Goal: Task Accomplishment & Management: Manage account settings

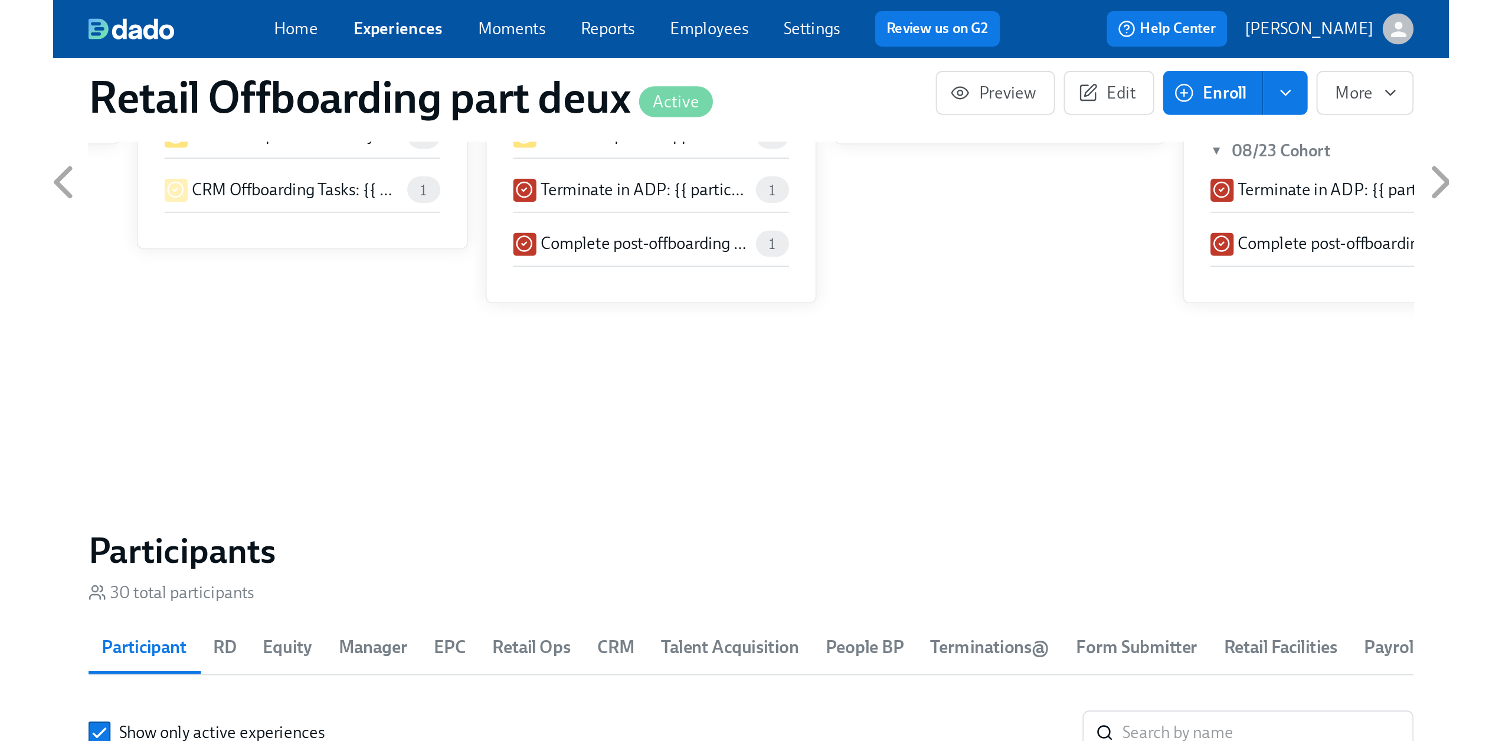
scroll to position [0, 6935]
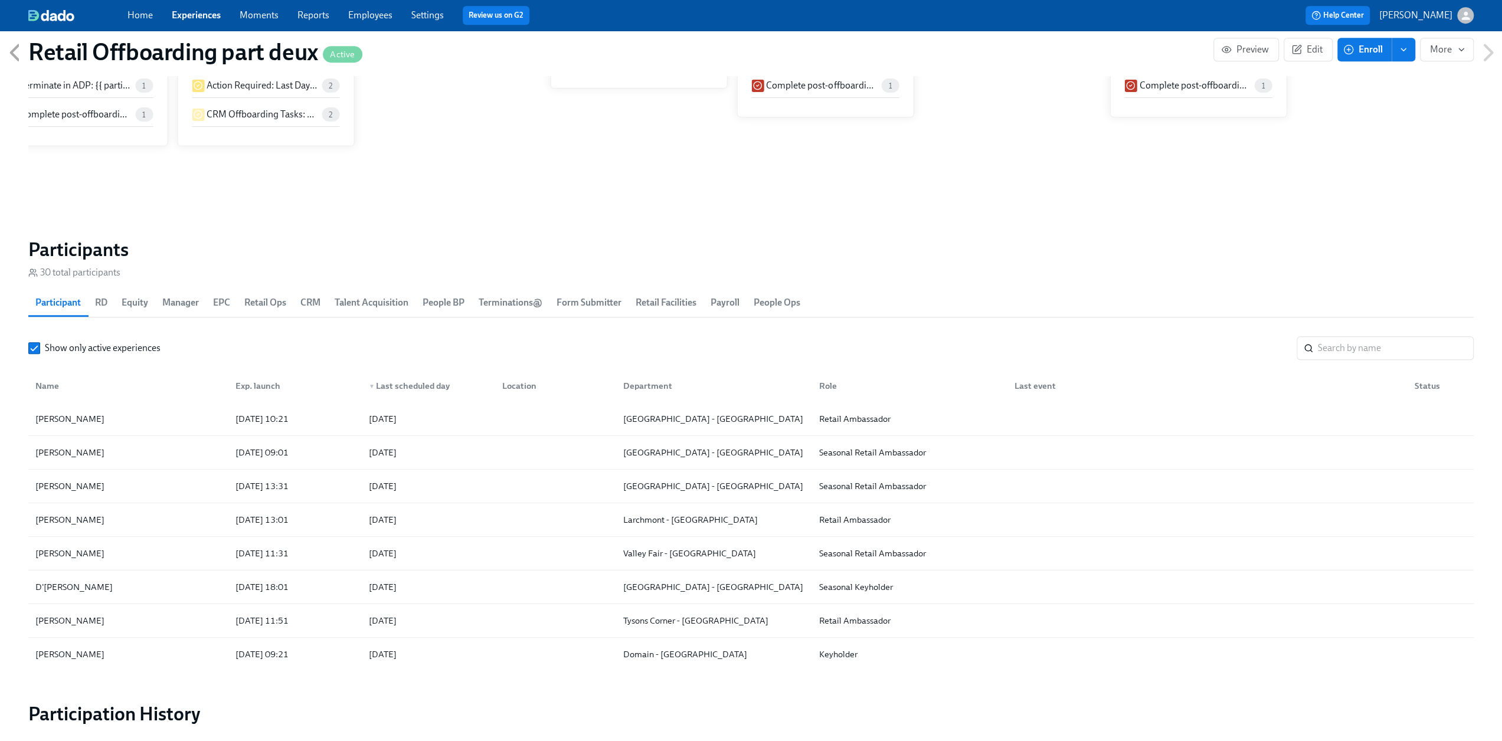
click at [185, 14] on link "Experiences" at bounding box center [196, 14] width 49 height 11
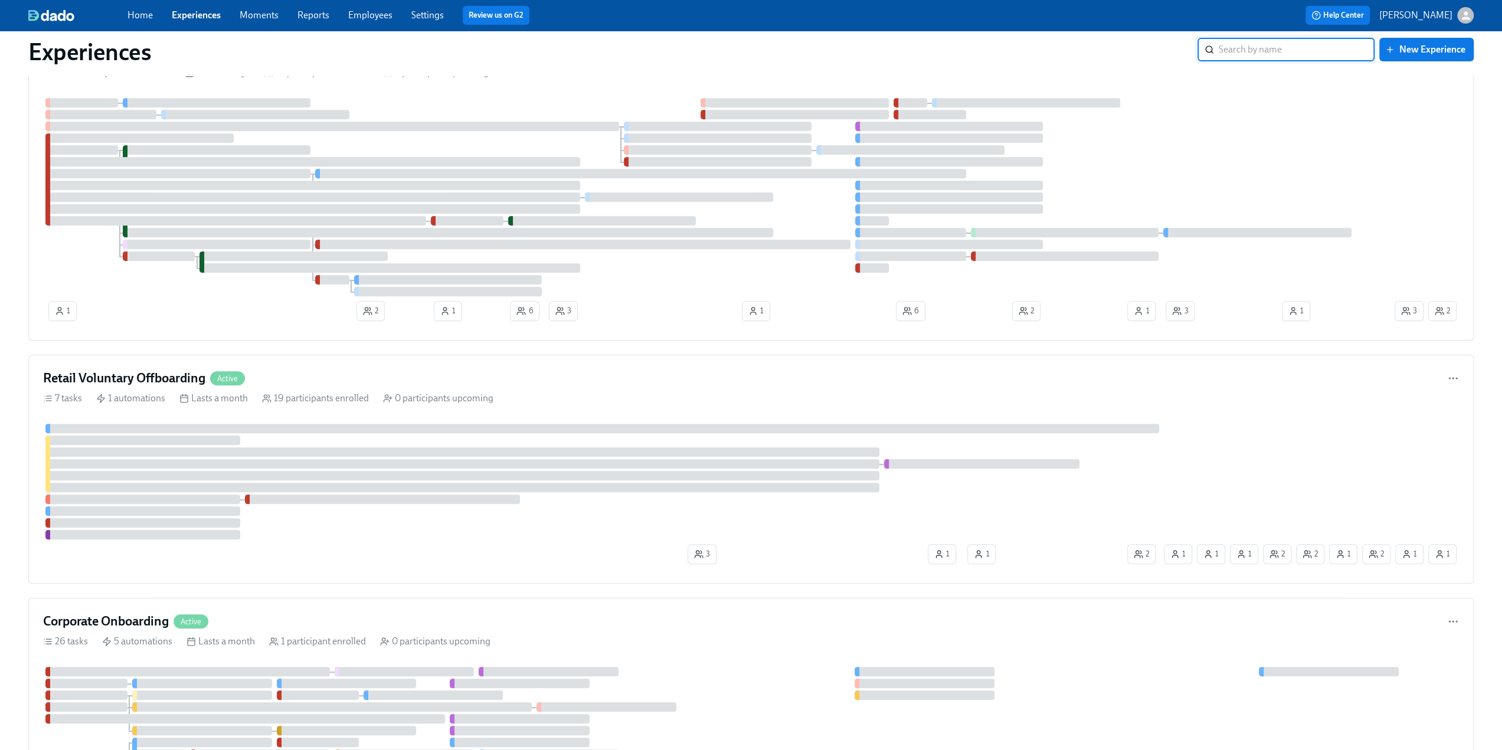
scroll to position [472, 0]
click at [156, 372] on h4 "Retail Voluntary Offboarding" at bounding box center [124, 375] width 162 height 18
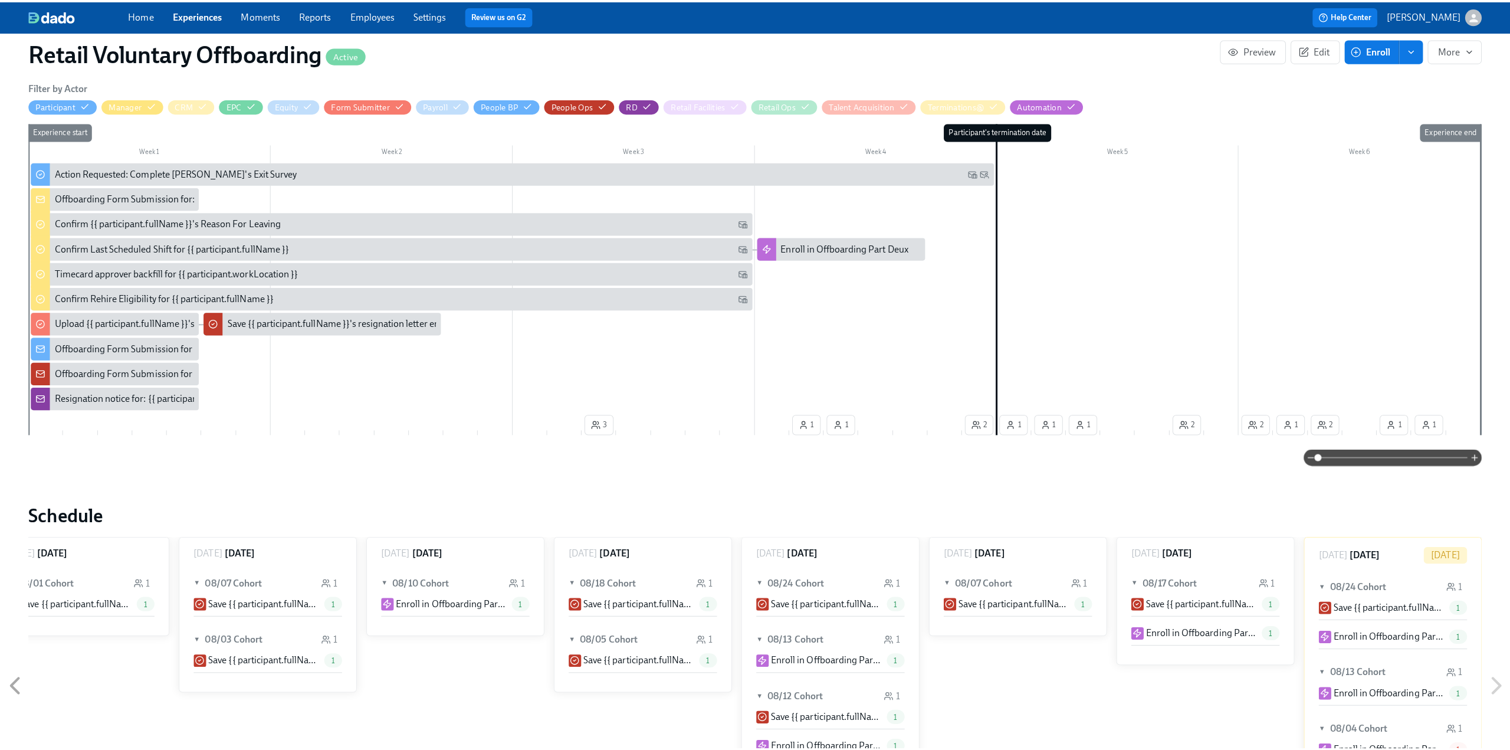
scroll to position [59, 0]
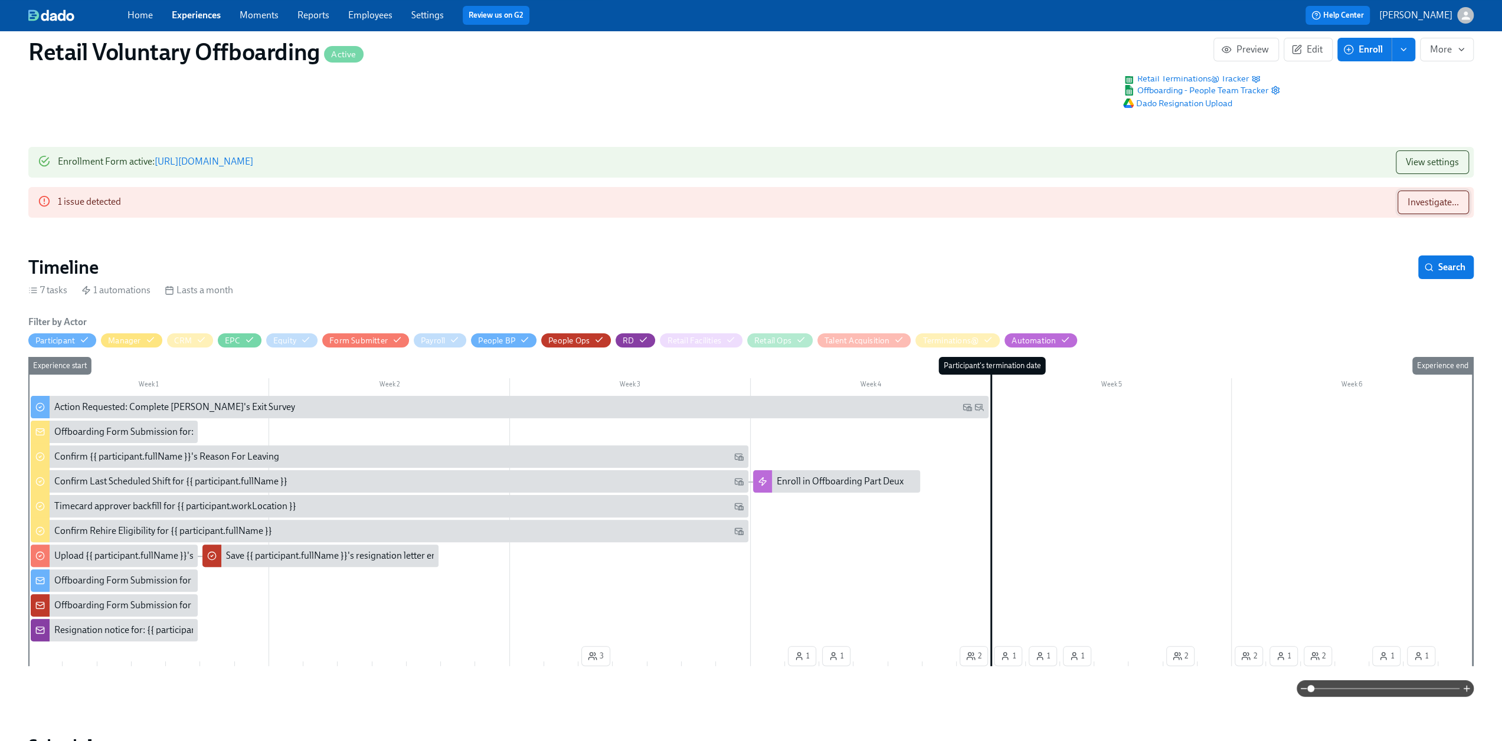
click at [443, 204] on span "Investigate..." at bounding box center [1432, 202] width 51 height 12
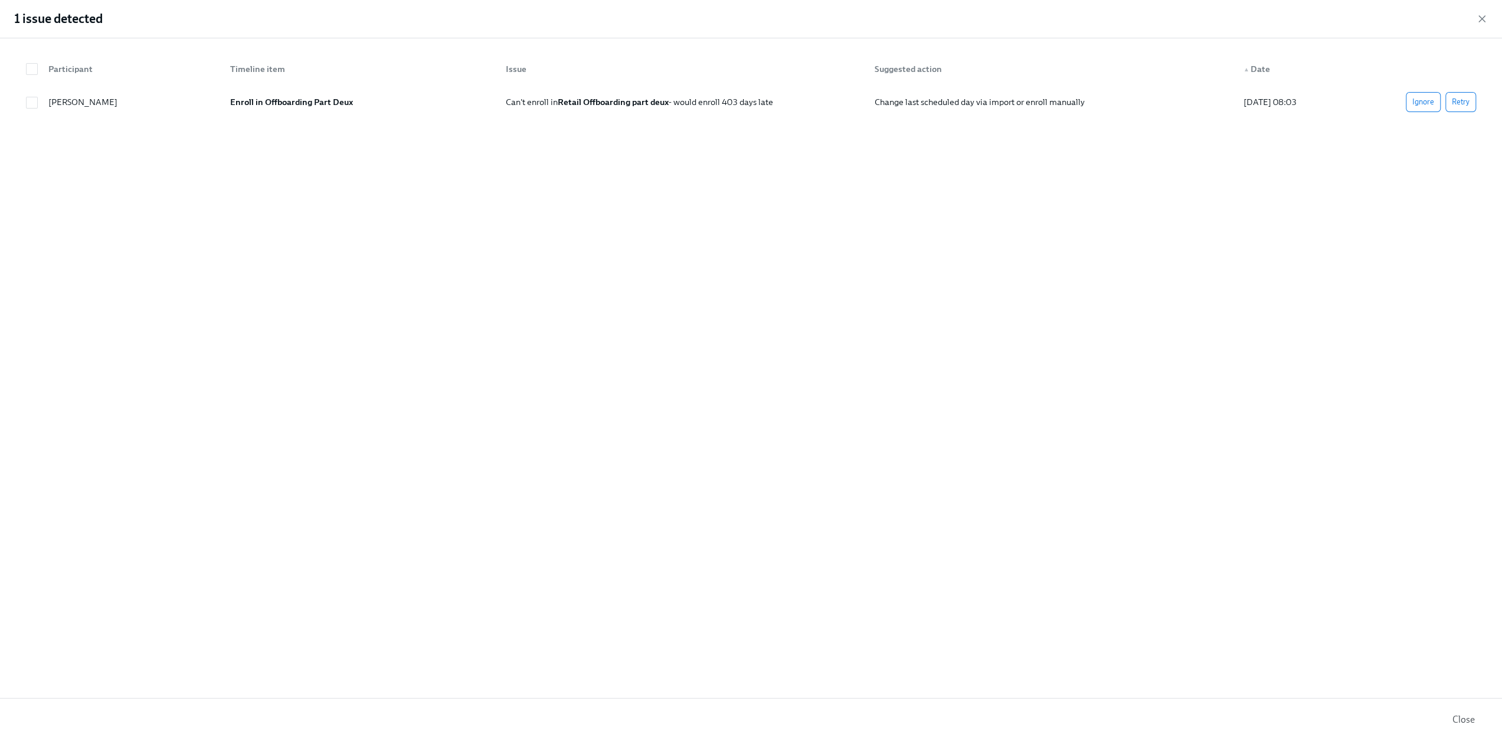
scroll to position [0, 3392]
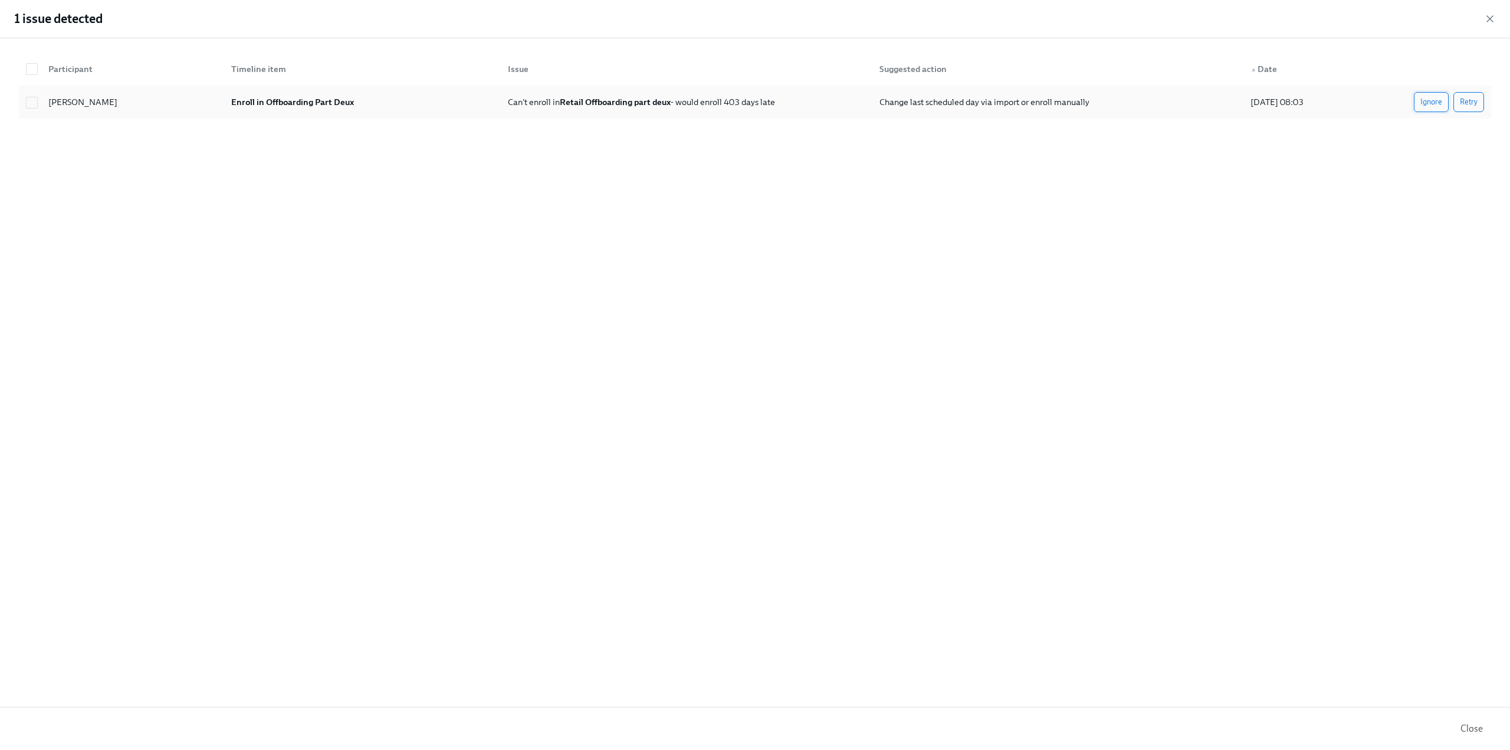
click at [443, 101] on span "Ignore" at bounding box center [1432, 102] width 22 height 12
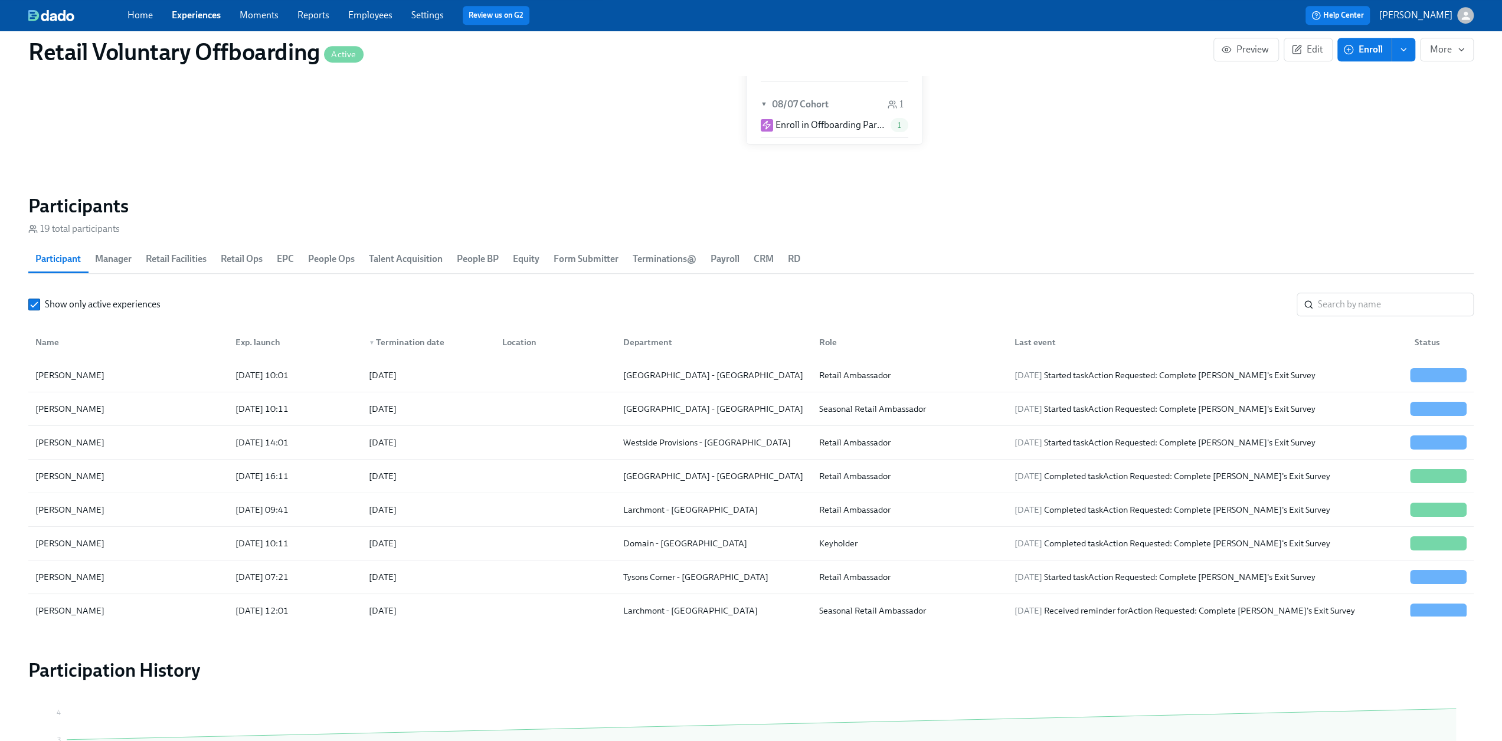
scroll to position [1112, 0]
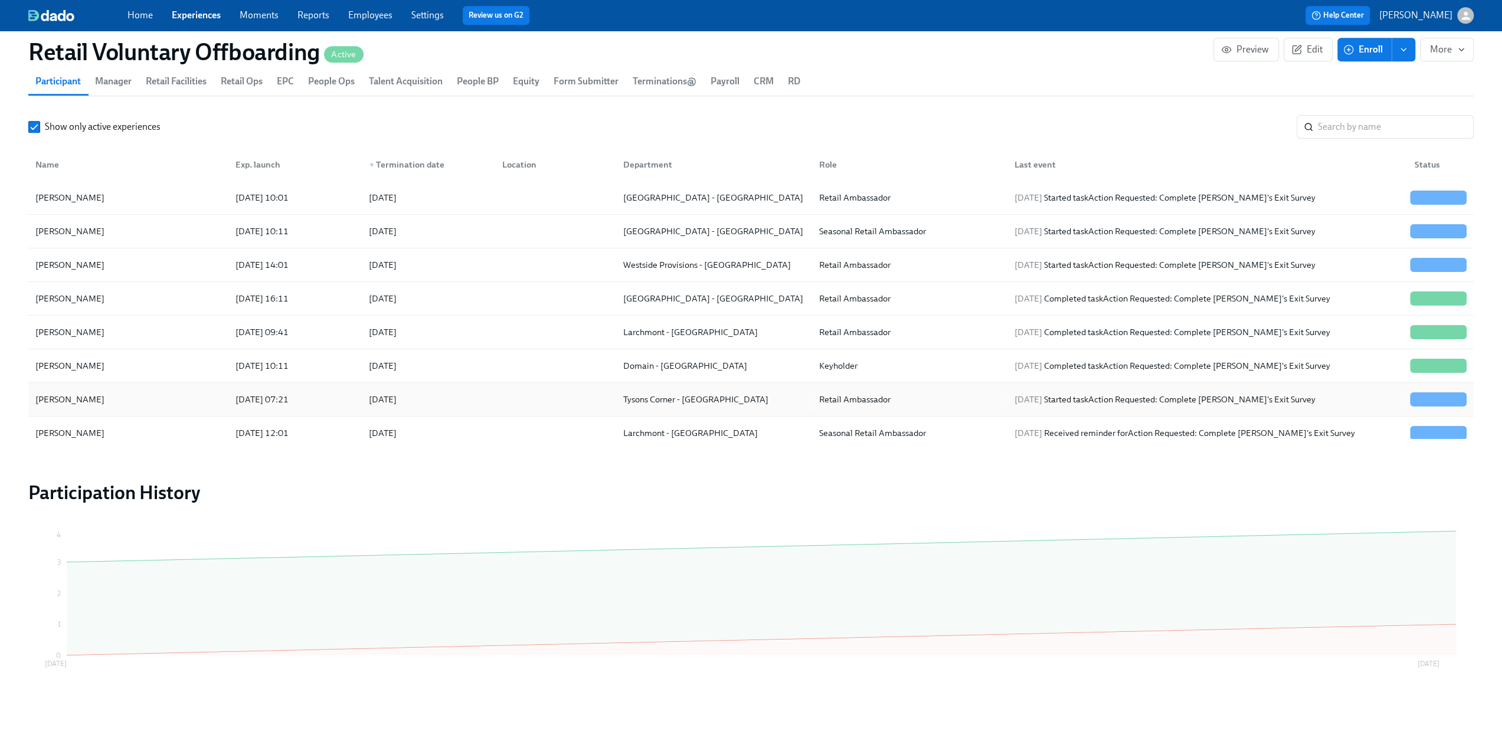
click at [129, 400] on div "Kareem Altaher" at bounding box center [128, 400] width 195 height 24
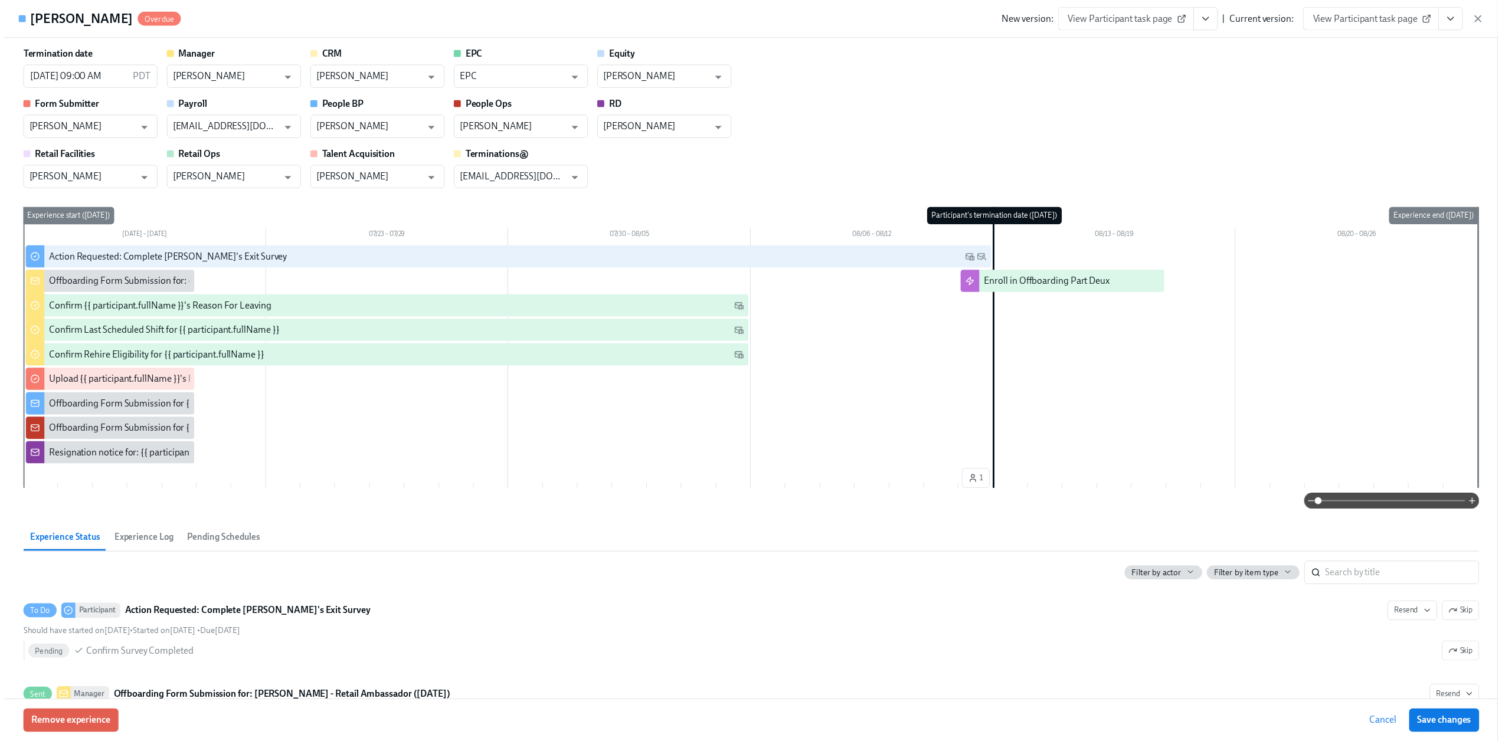
scroll to position [0, 3384]
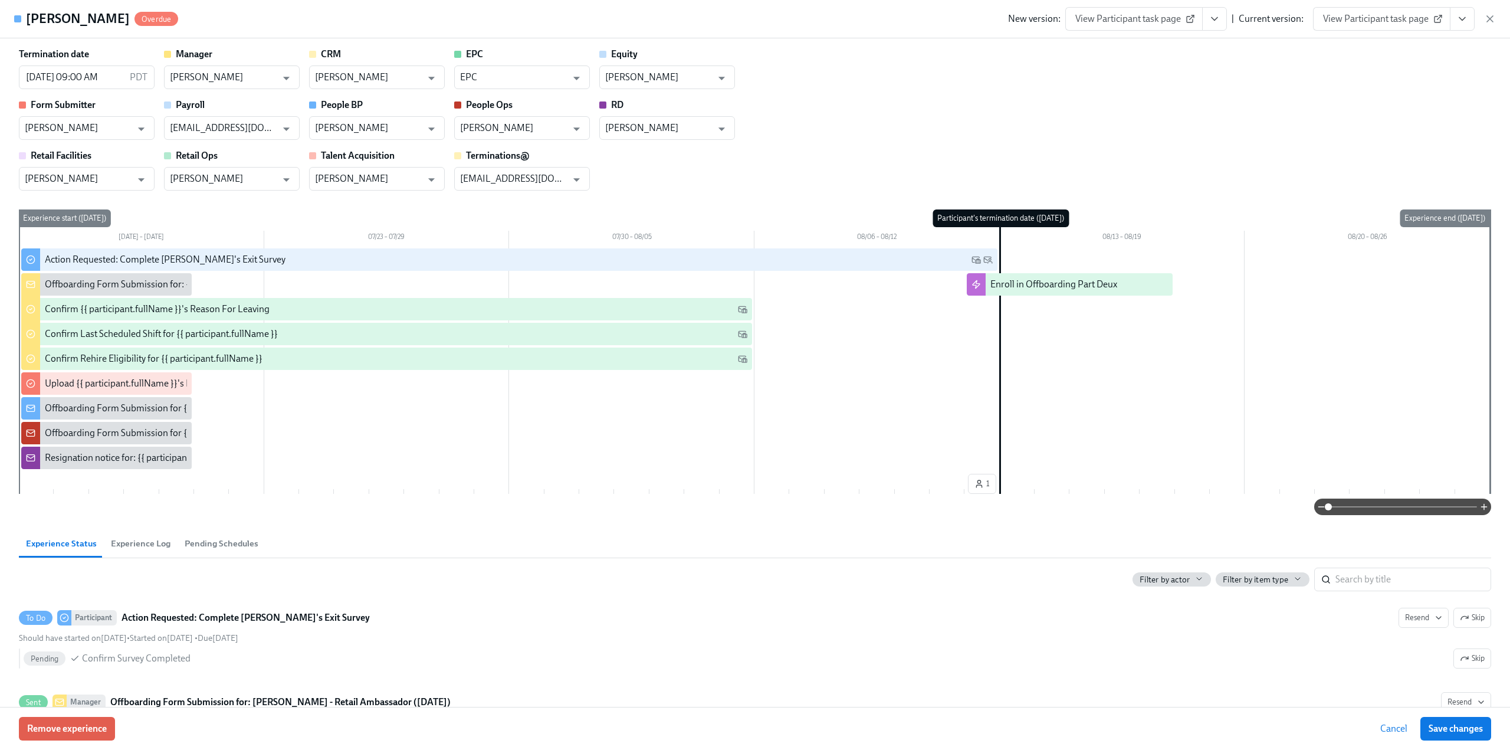
click at [443, 12] on div "New version: View Participant task page | Current version: View Participant tas…" at bounding box center [1252, 19] width 488 height 24
click at [443, 19] on icon "button" at bounding box center [1490, 19] width 12 height 12
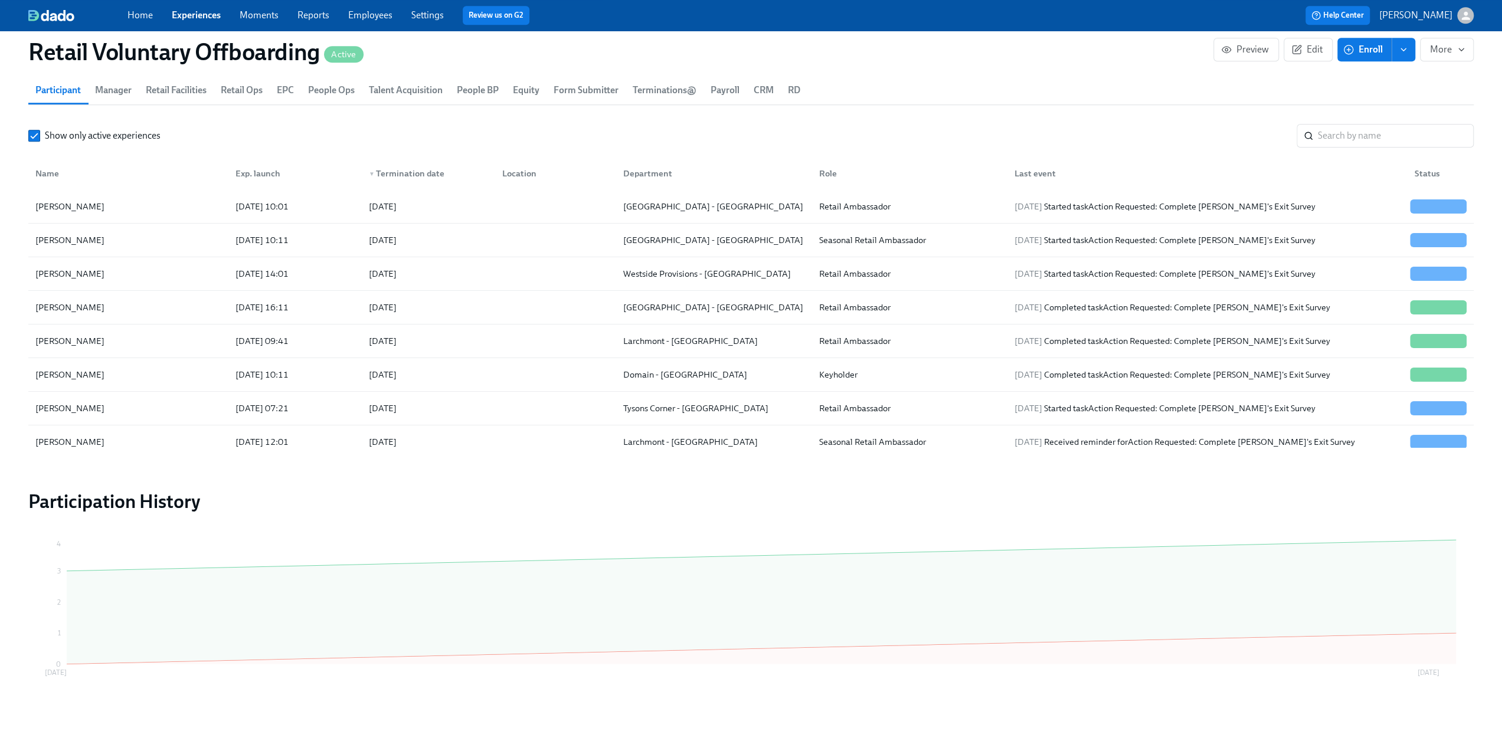
click at [198, 5] on div "Home Experiences Moments Reports Employees Settings Review us on G2 Help Center…" at bounding box center [751, 15] width 1502 height 31
click at [193, 15] on link "Experiences" at bounding box center [196, 14] width 49 height 11
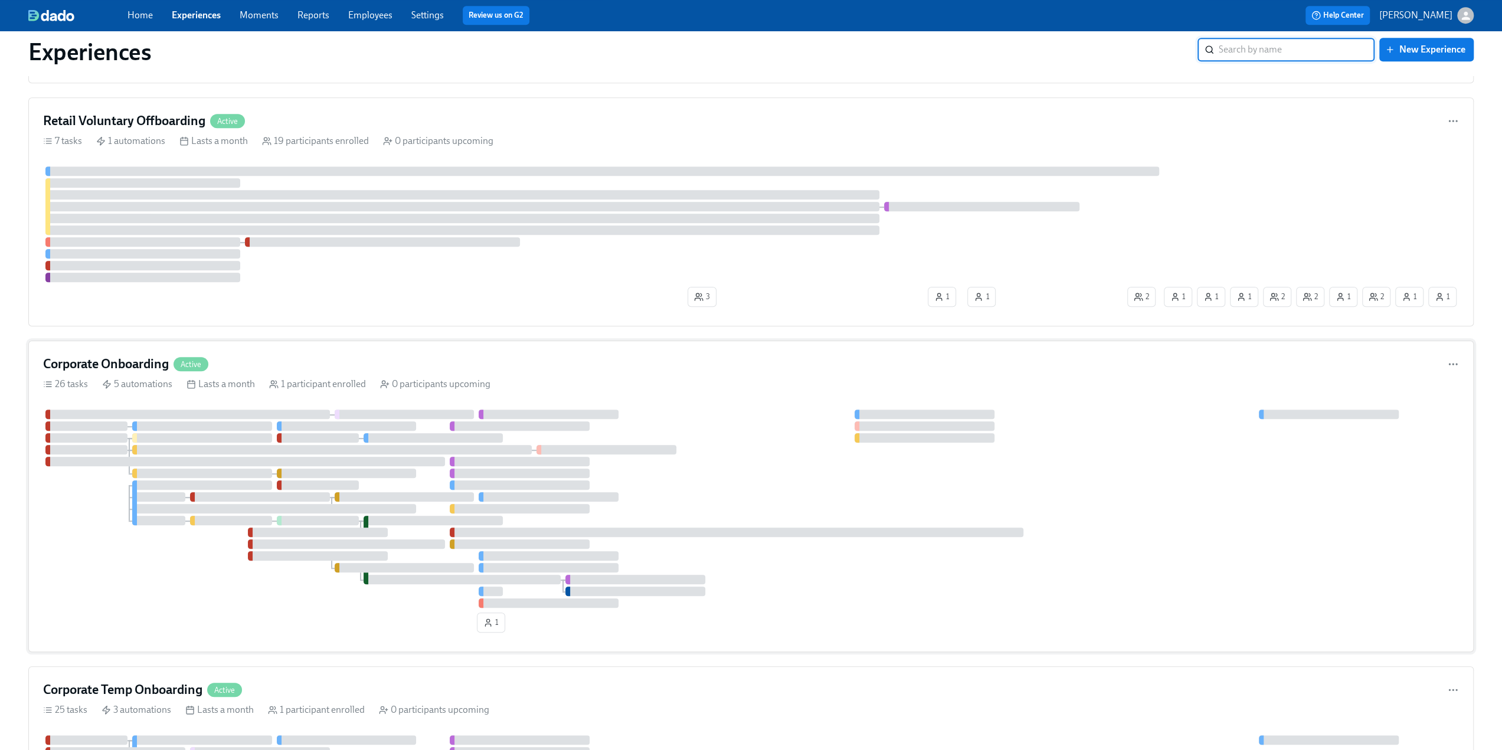
scroll to position [708, 0]
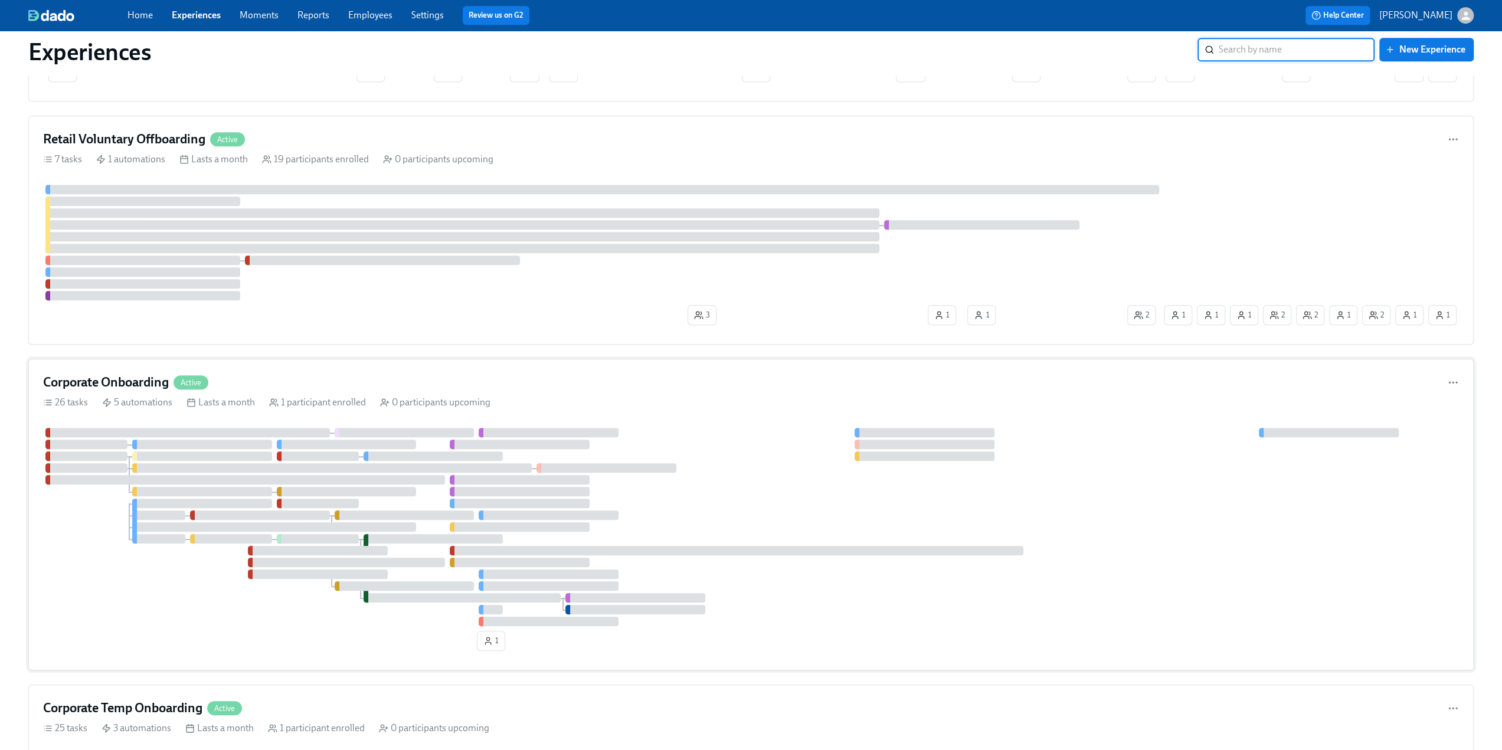
click at [296, 366] on div "Corporate Onboarding Active 26 tasks 5 automations Lasts a month 1 participant …" at bounding box center [750, 515] width 1445 height 312
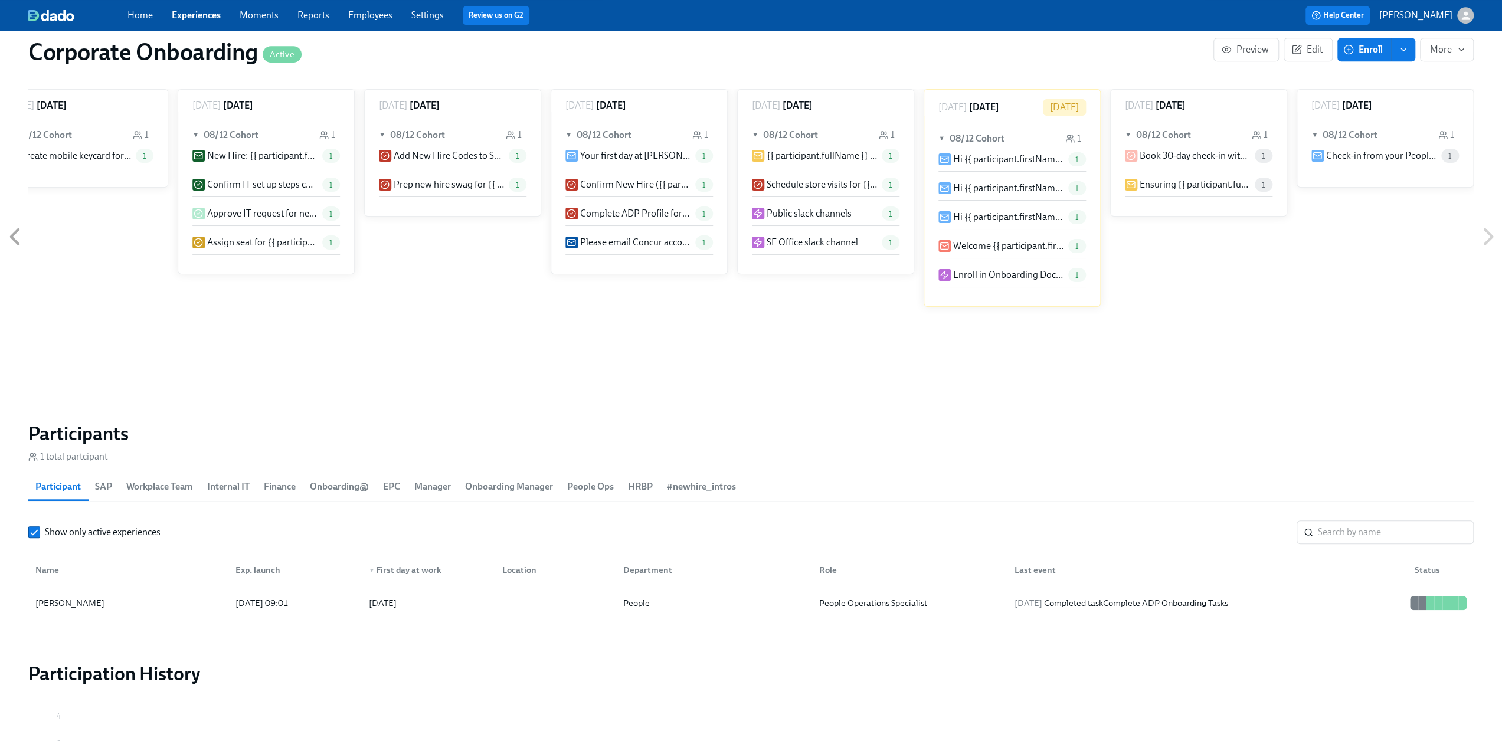
scroll to position [760, 0]
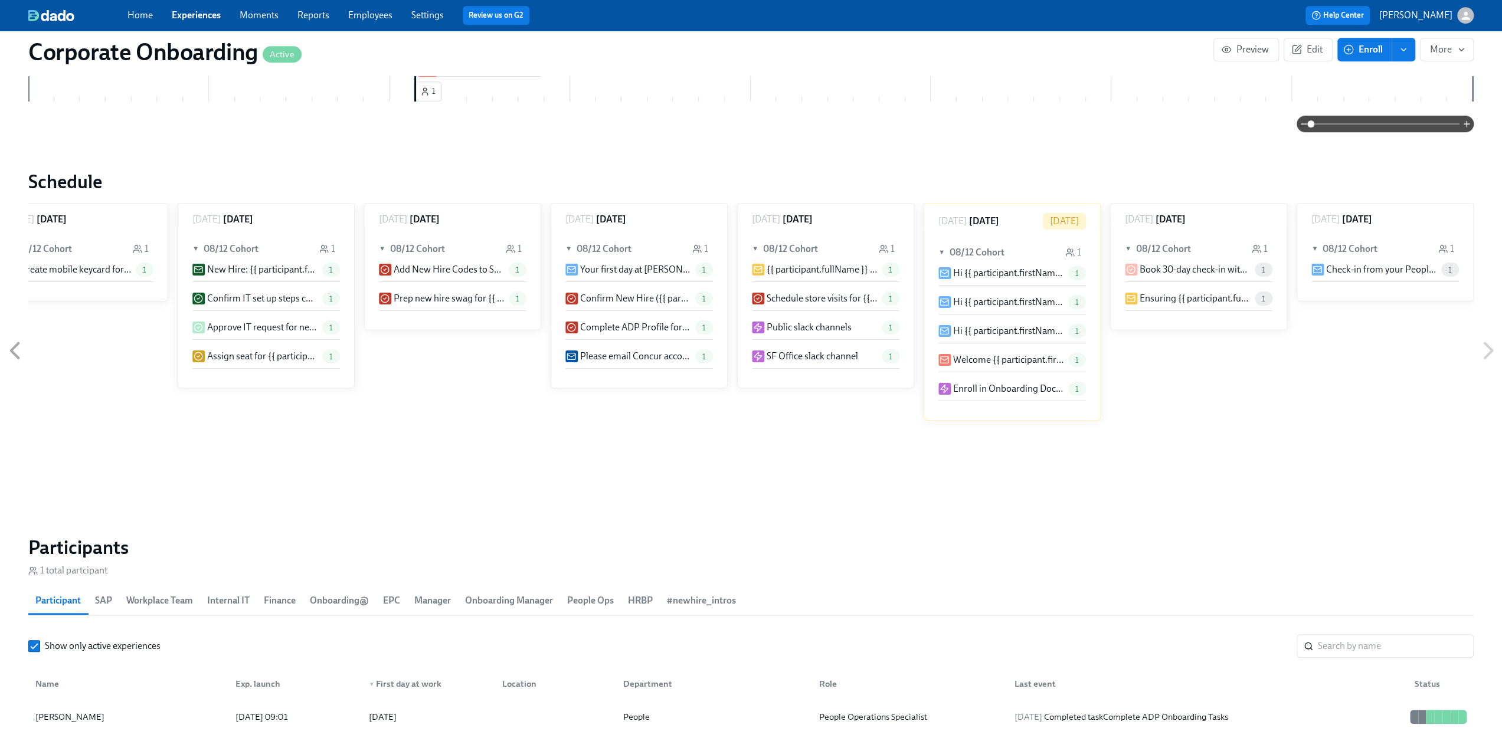
click at [187, 20] on link "Experiences" at bounding box center [196, 14] width 49 height 11
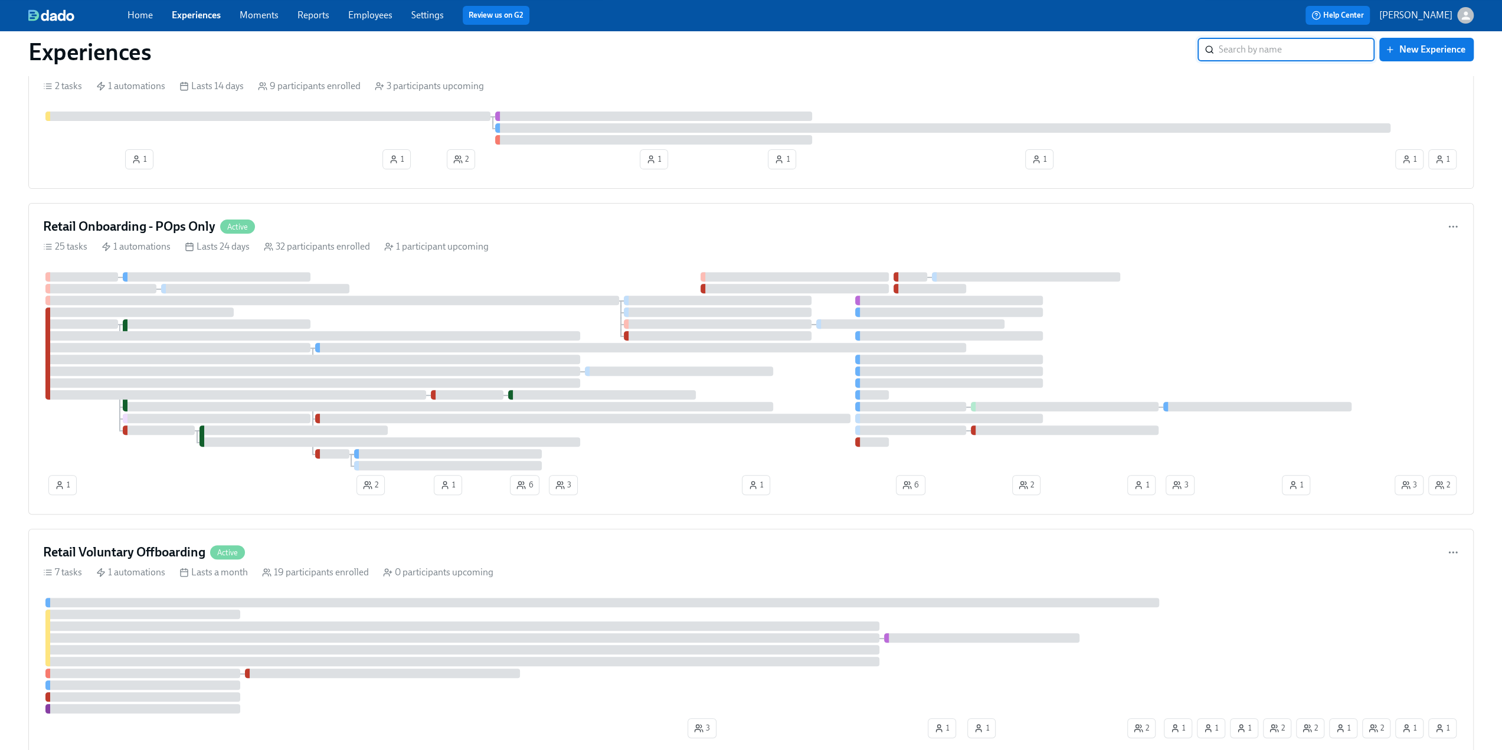
scroll to position [354, 0]
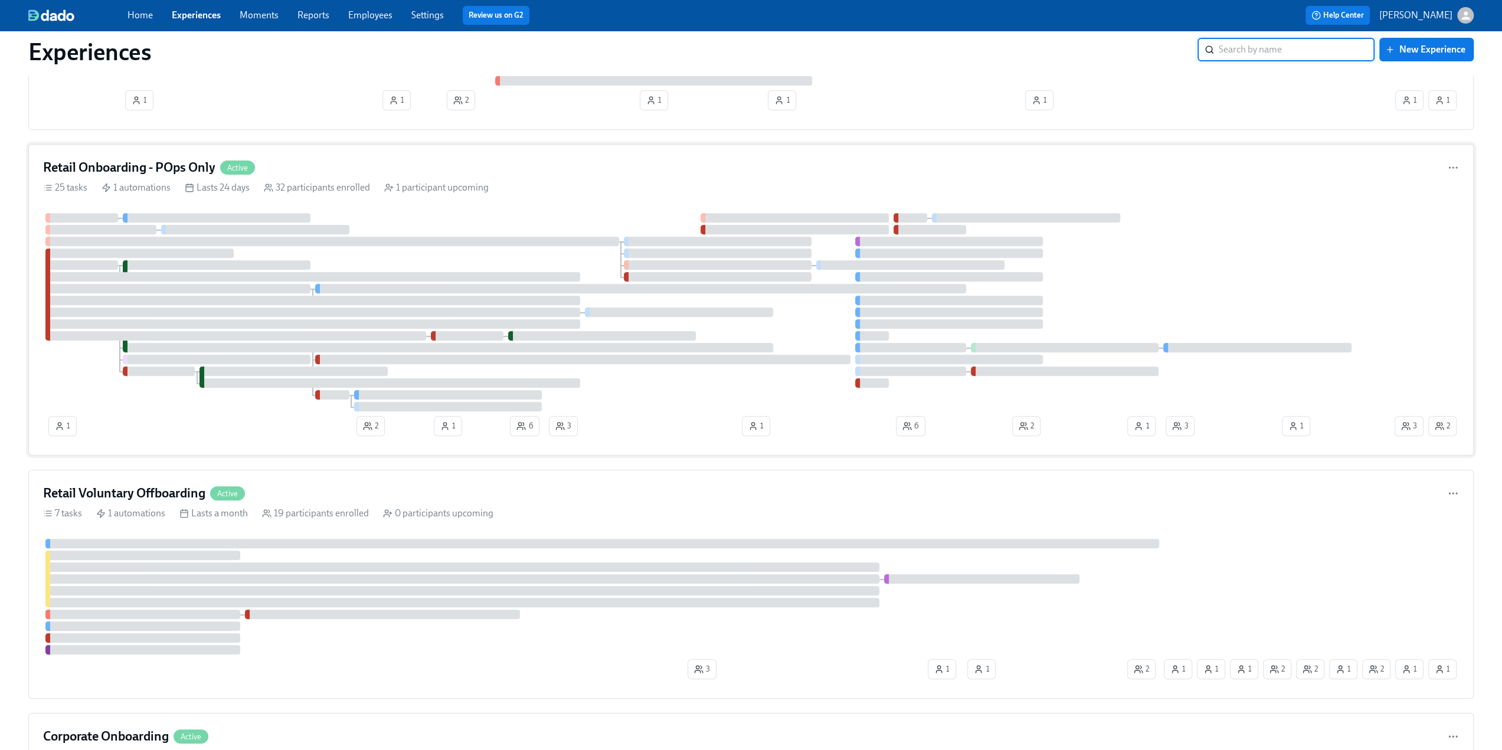
click at [156, 168] on h4 "Retail Onboarding - POps Only" at bounding box center [129, 168] width 172 height 18
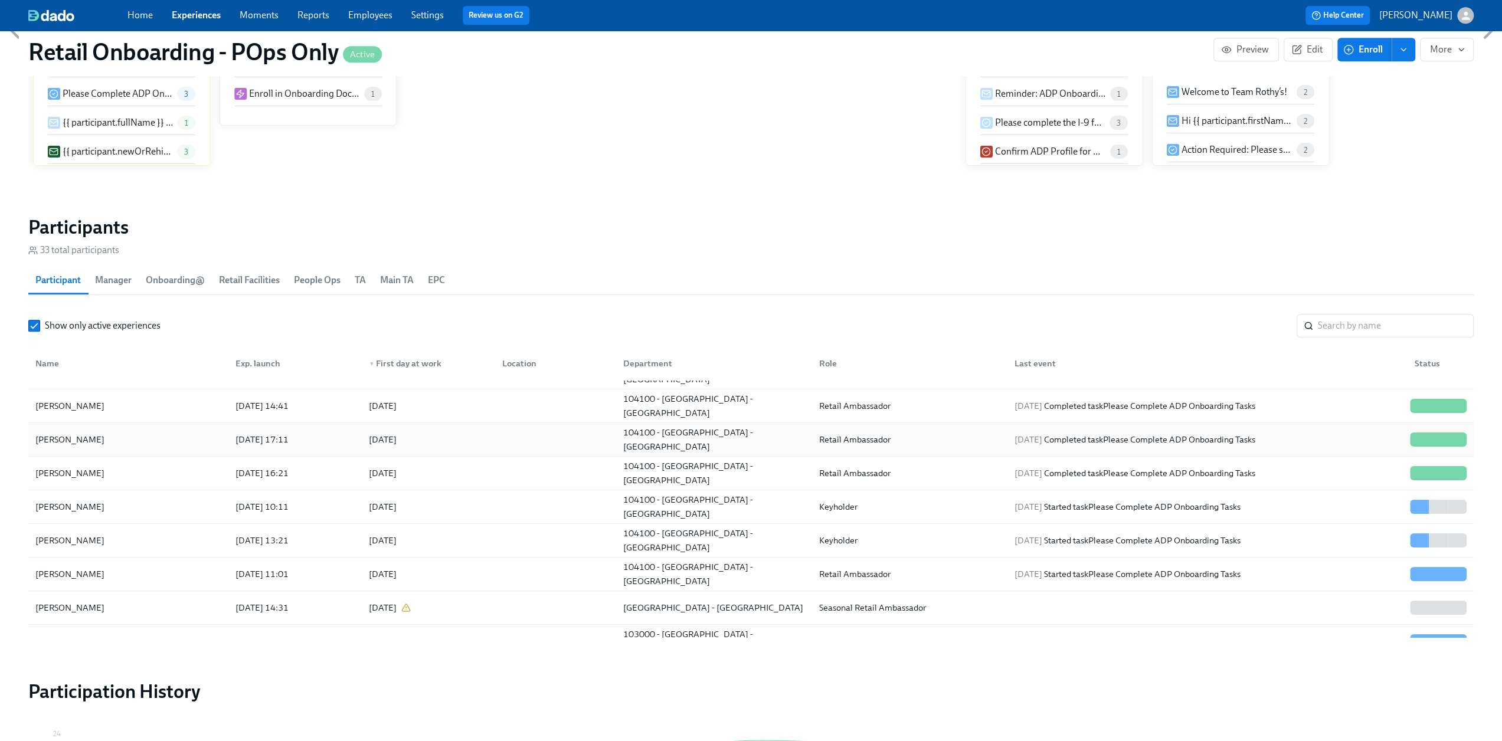
scroll to position [177, 0]
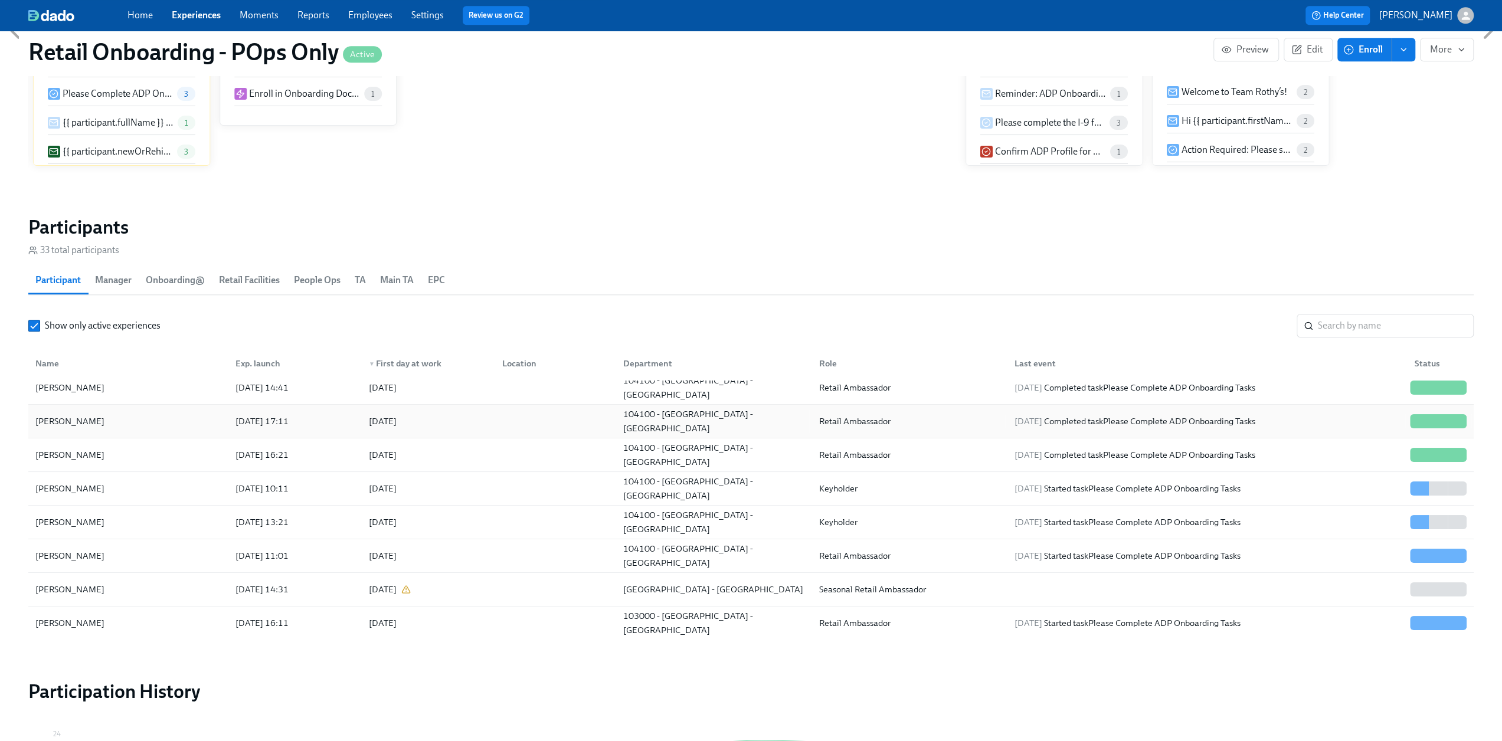
click at [143, 457] on div "[PERSON_NAME]" at bounding box center [128, 590] width 195 height 24
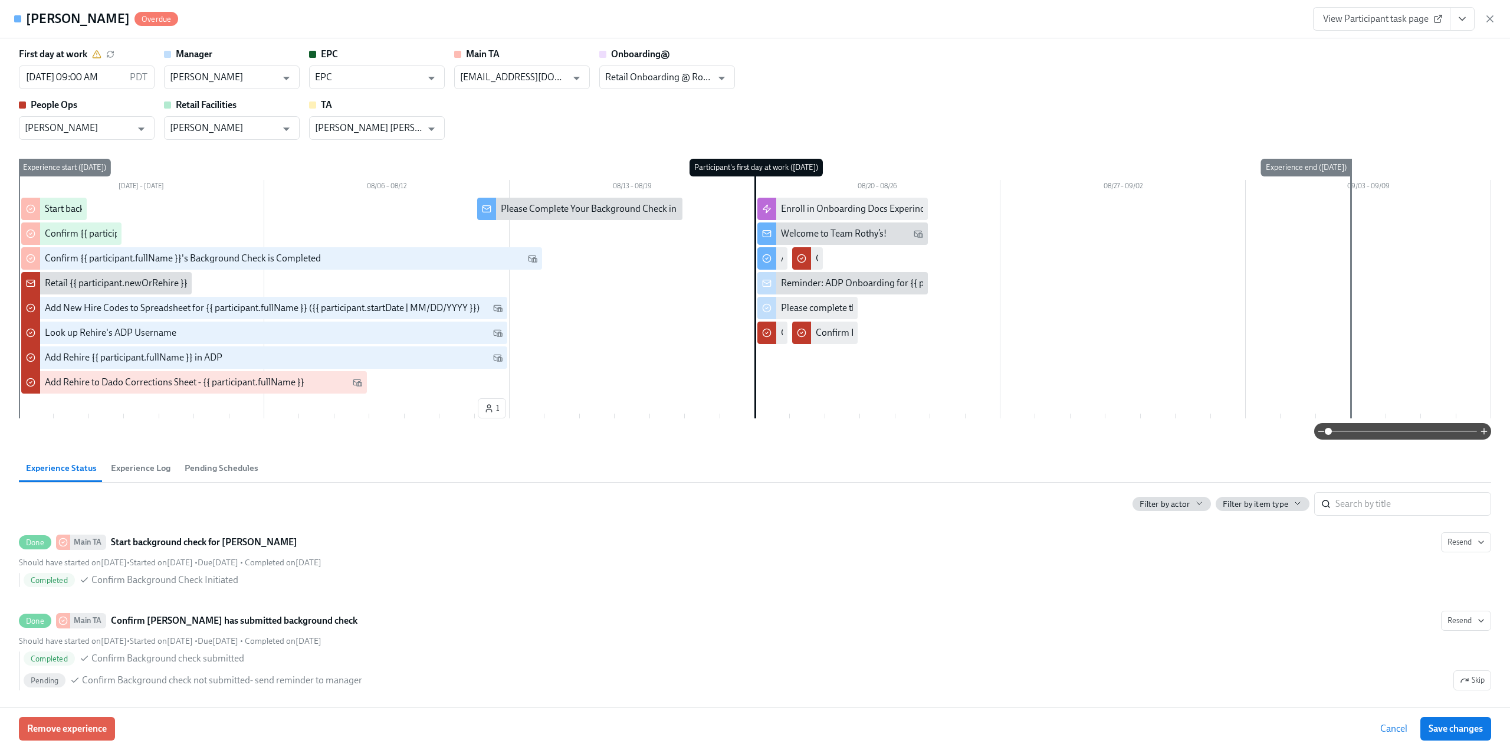
click at [443, 11] on div "View Participant task page" at bounding box center [1404, 19] width 183 height 24
click at [443, 16] on icon "button" at bounding box center [1490, 19] width 6 height 6
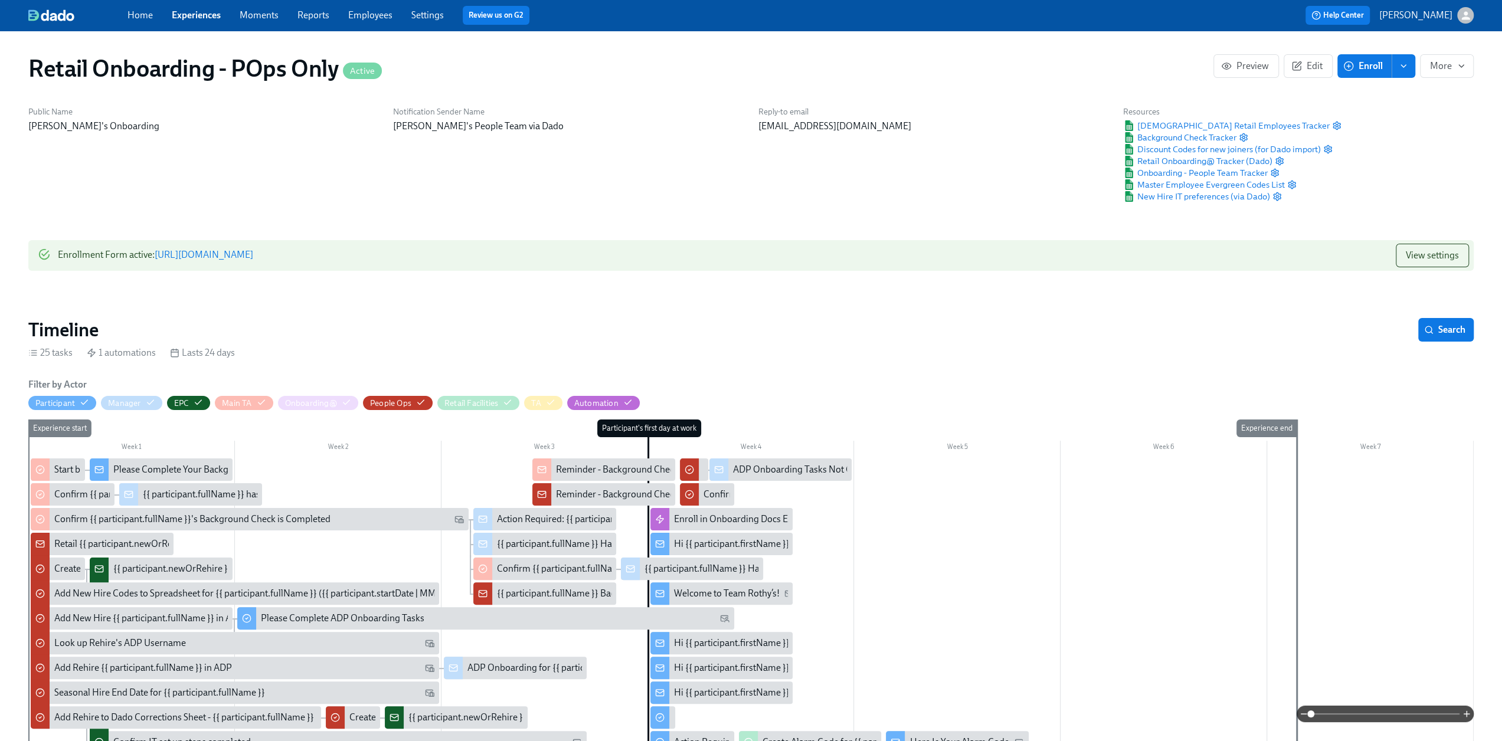
click at [253, 257] on link "https://my.dadohr.com/enrollmentForms/D1xCnyRV-wtxut6OGUeDiEcuyvpjjqakz" at bounding box center [204, 254] width 99 height 11
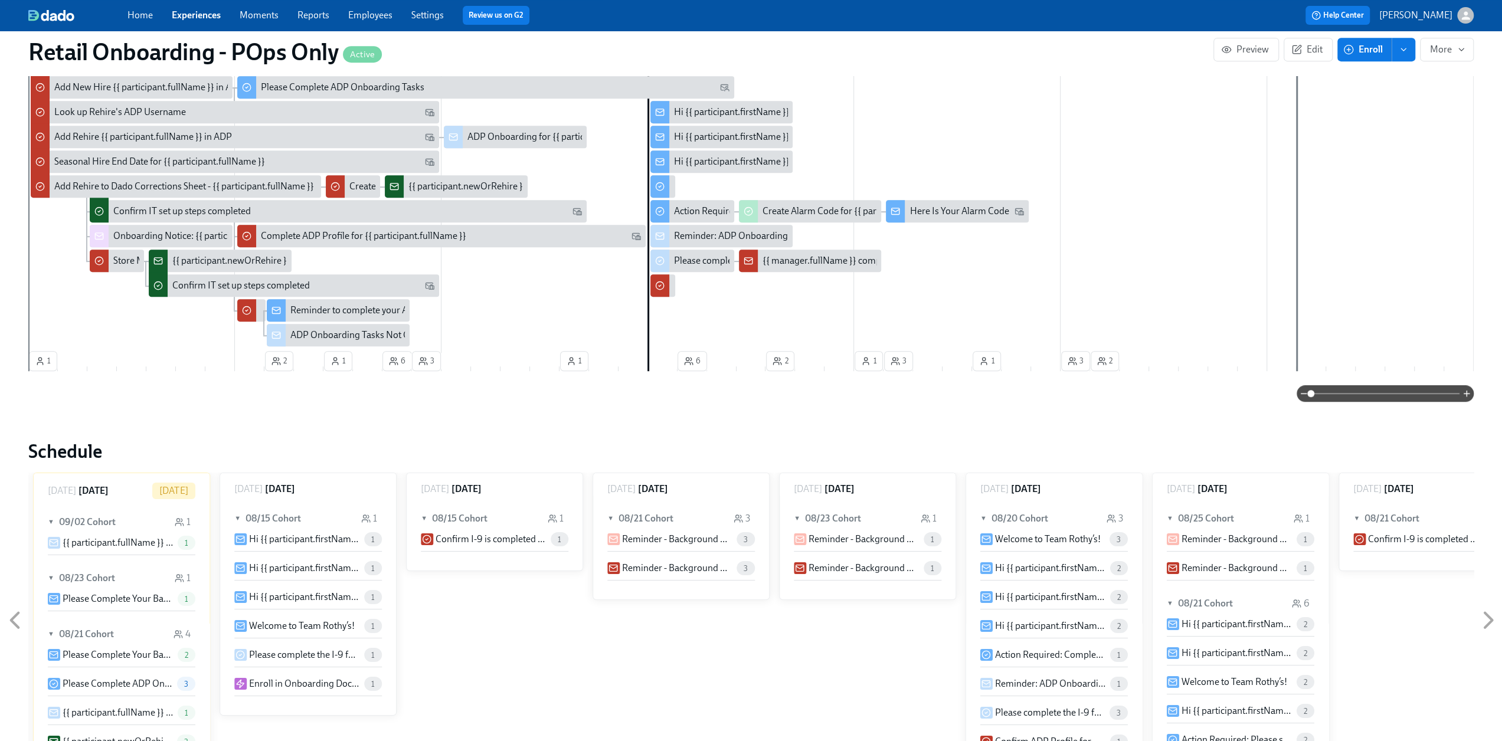
click at [146, 205] on div "Confirm IT set up steps completed" at bounding box center [181, 211] width 137 height 13
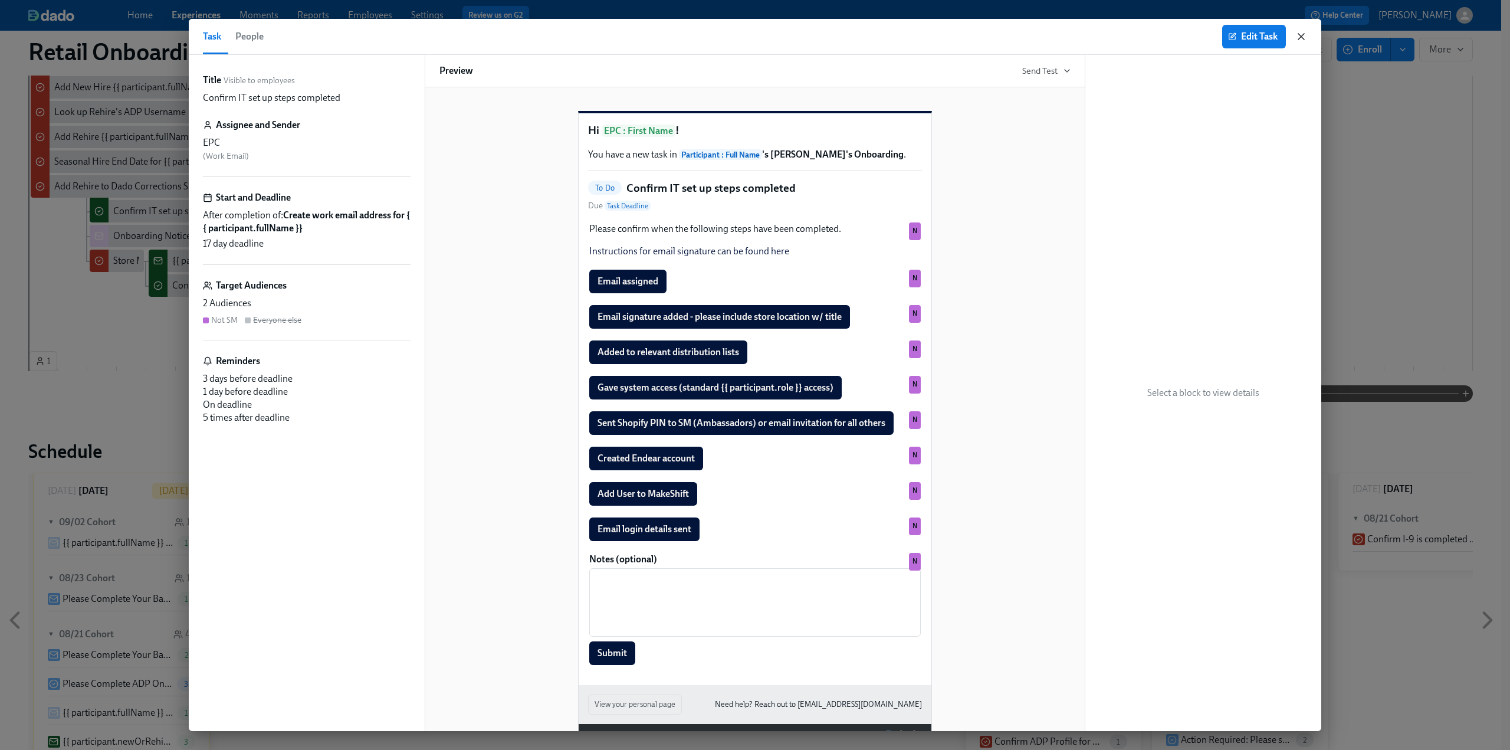
click at [443, 32] on icon "button" at bounding box center [1302, 37] width 12 height 12
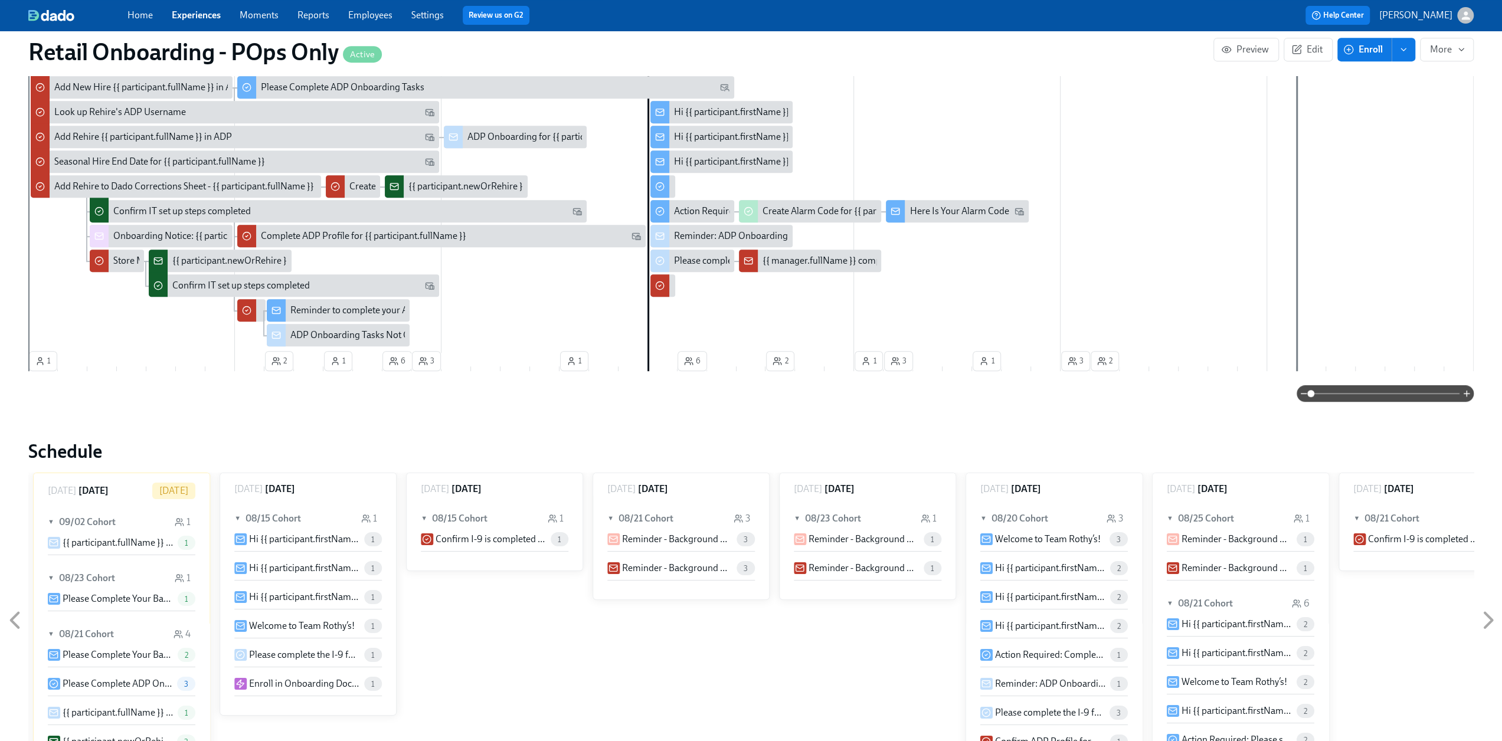
click at [228, 258] on div "{{ participant.newOrRehire }}: {{ participant.fullName }} - {{ participant.role…" at bounding box center [413, 260] width 482 height 13
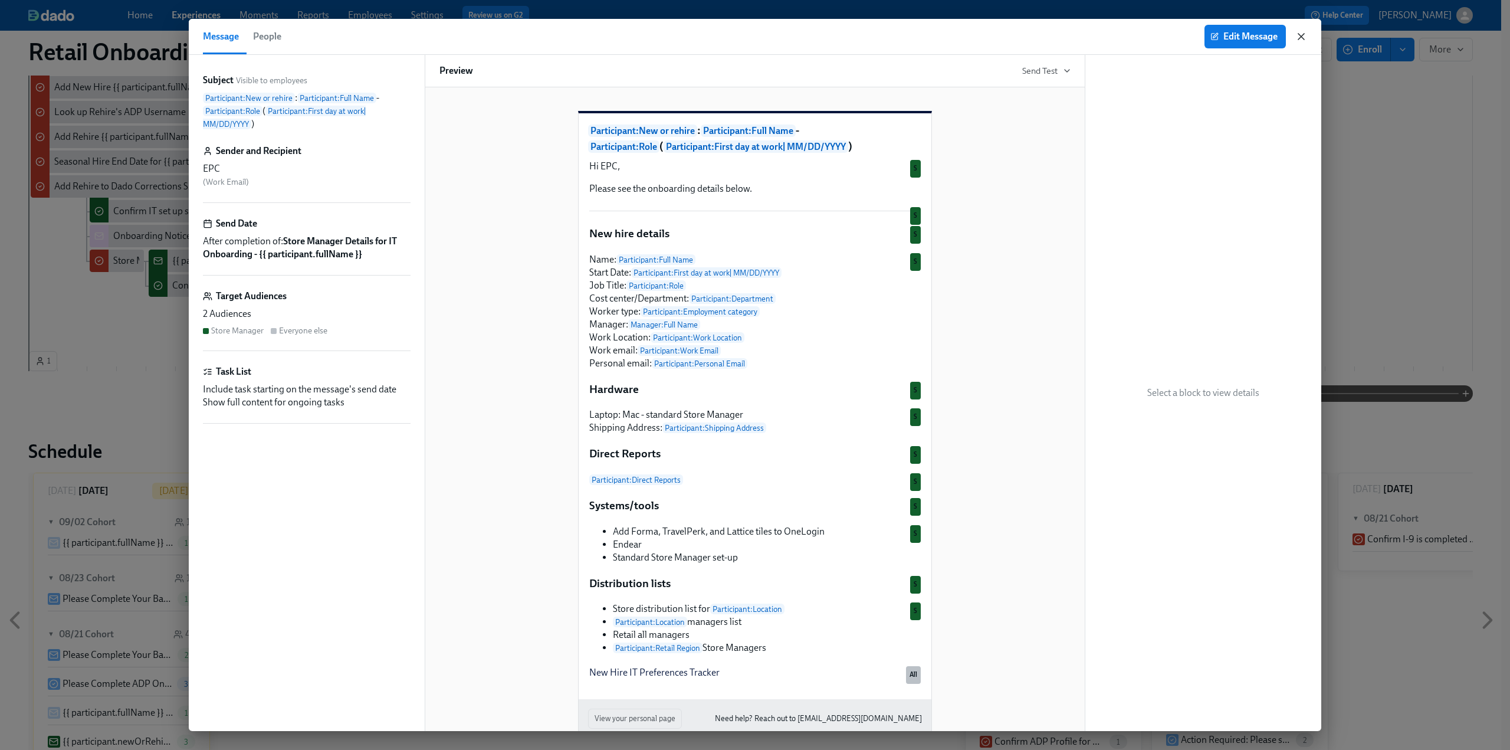
click at [443, 38] on icon "button" at bounding box center [1302, 37] width 12 height 12
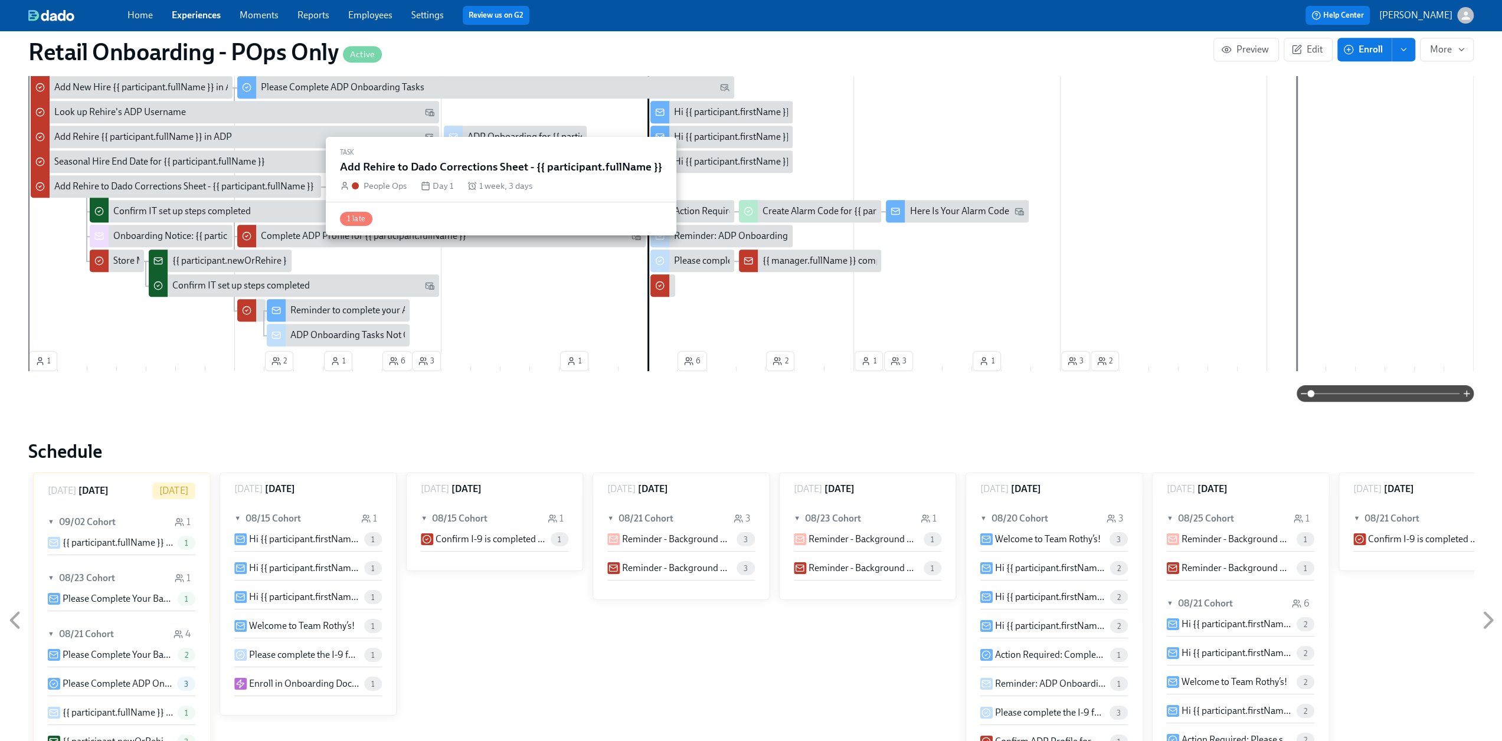
click at [163, 214] on div "Confirm IT set up steps completed" at bounding box center [181, 211] width 137 height 13
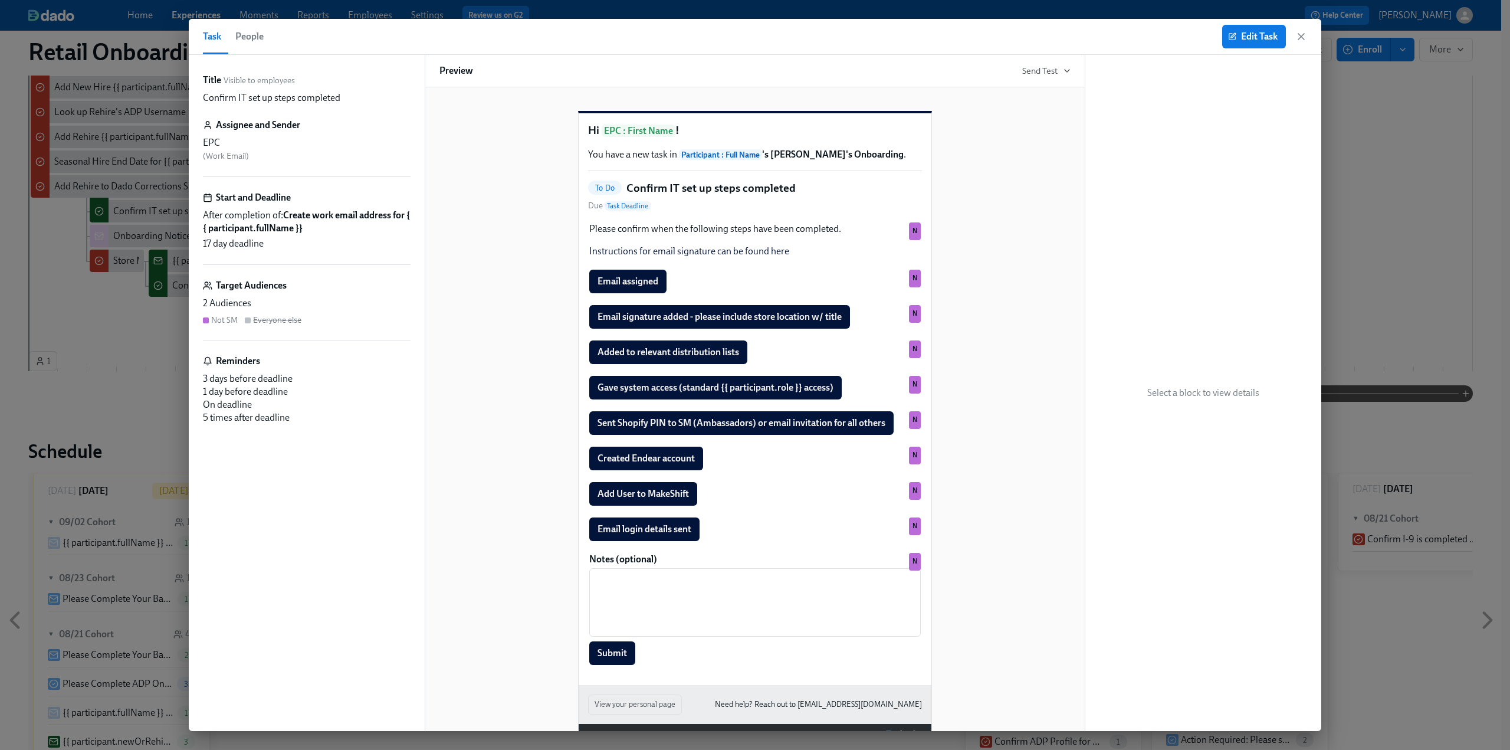
click at [443, 37] on icon "button" at bounding box center [1302, 37] width 12 height 12
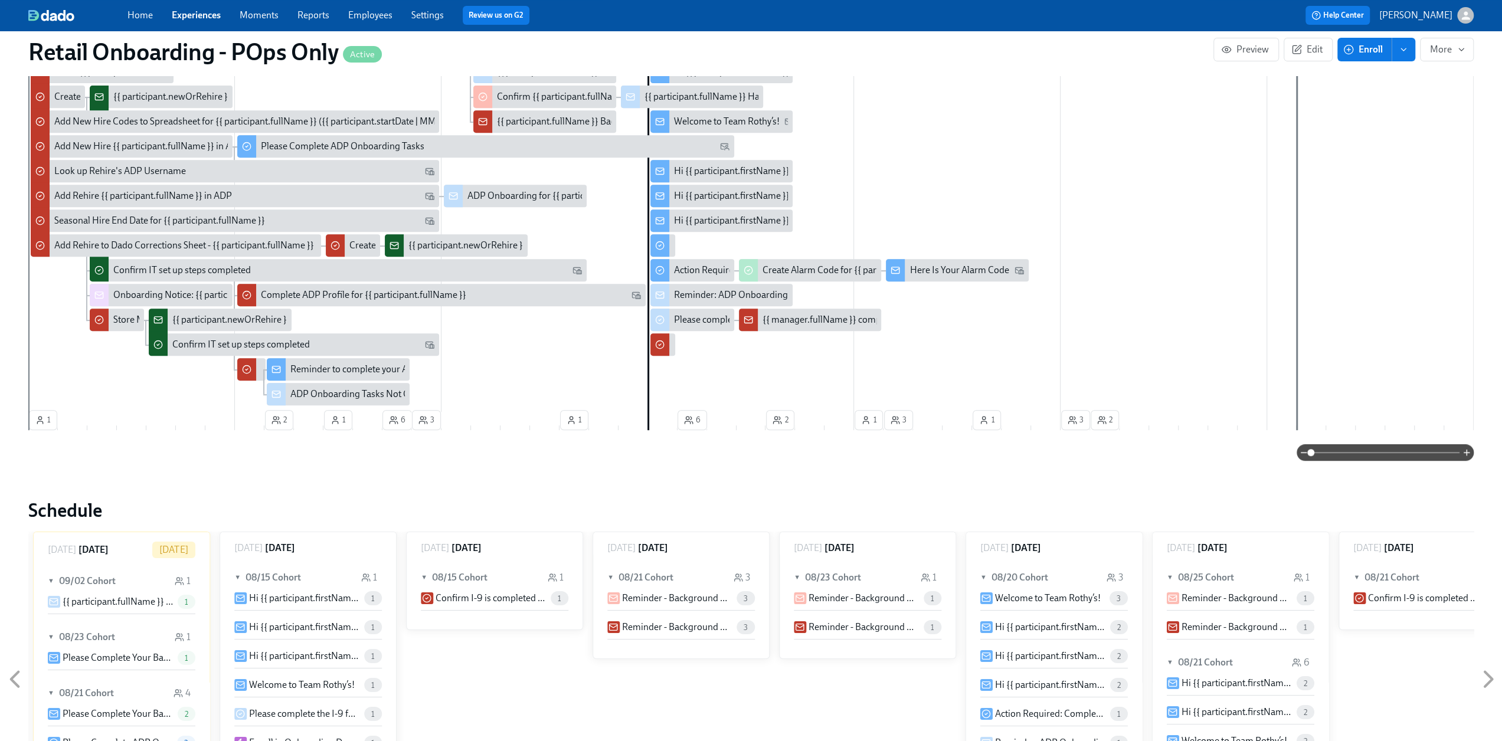
scroll to position [295, 0]
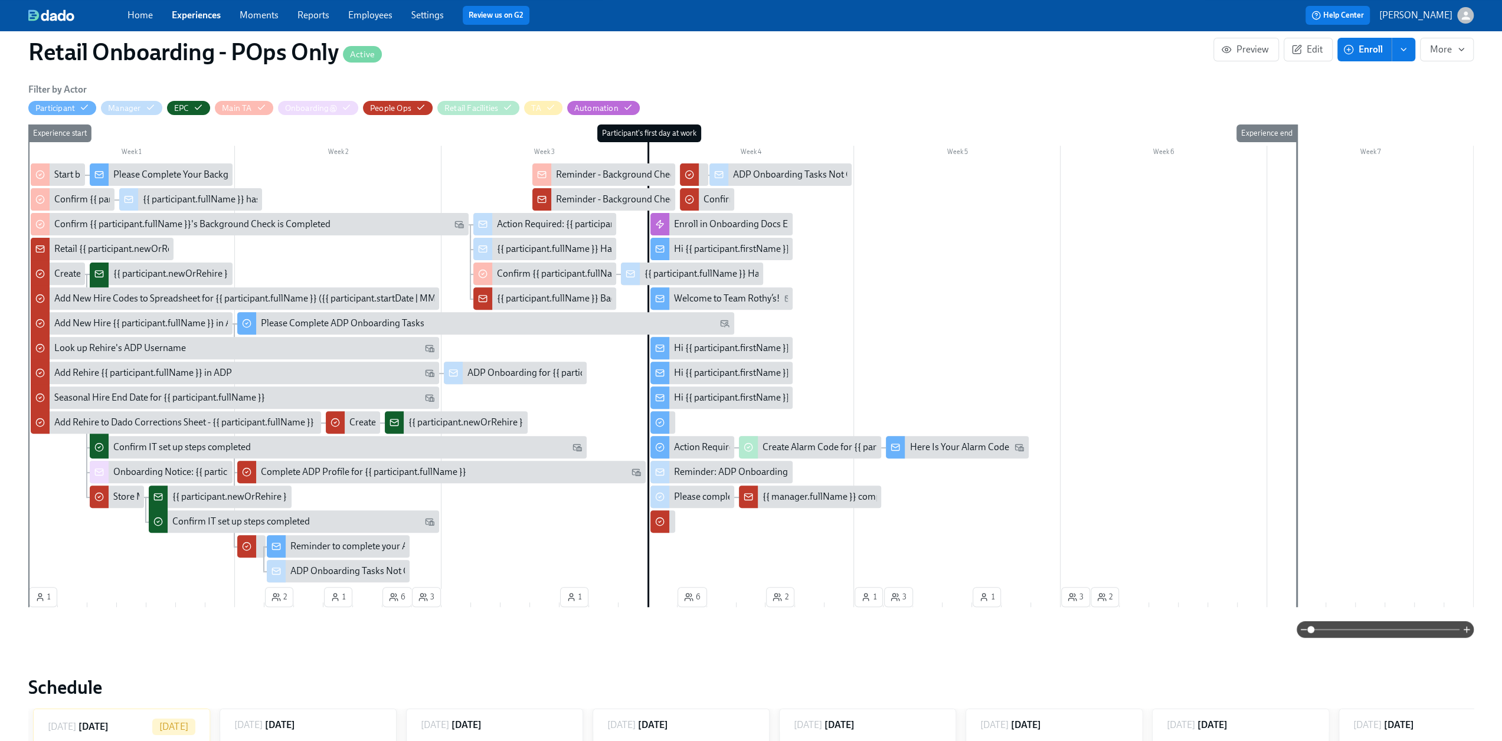
click at [137, 274] on div "{{ participant.newOrRehire }}: {{ participant.fullName }} - {{ participant.role…" at bounding box center [354, 273] width 482 height 13
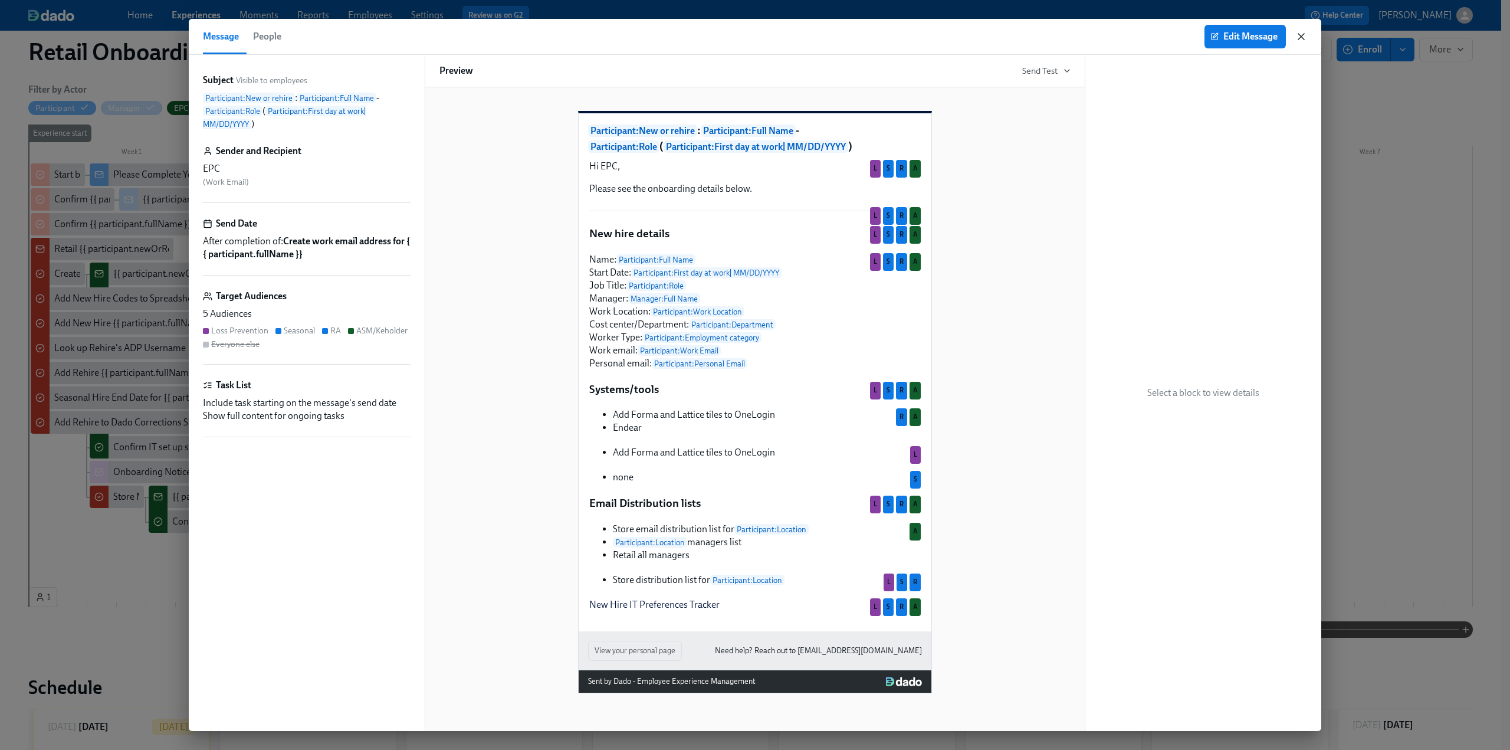
click at [443, 33] on icon "button" at bounding box center [1302, 37] width 12 height 12
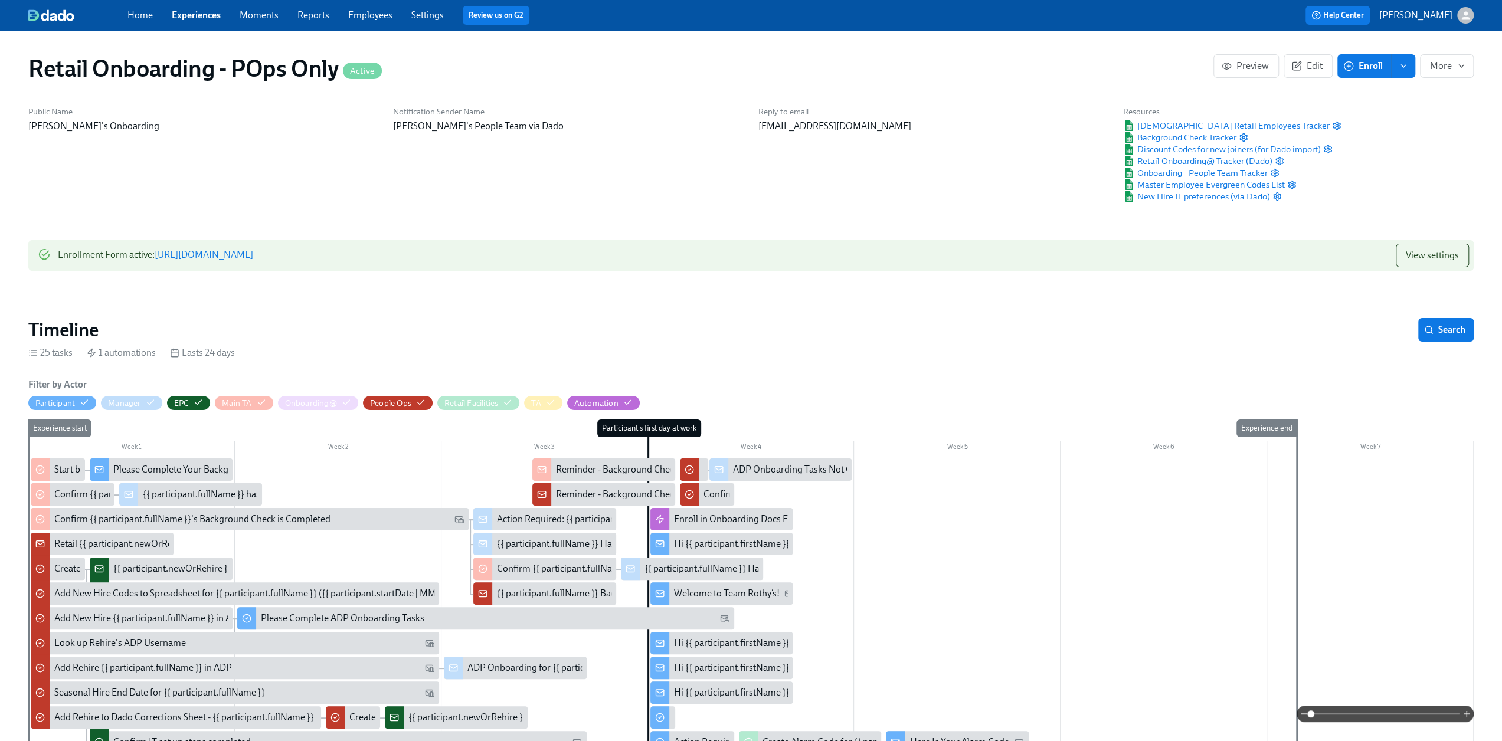
click at [186, 16] on link "Experiences" at bounding box center [196, 14] width 49 height 11
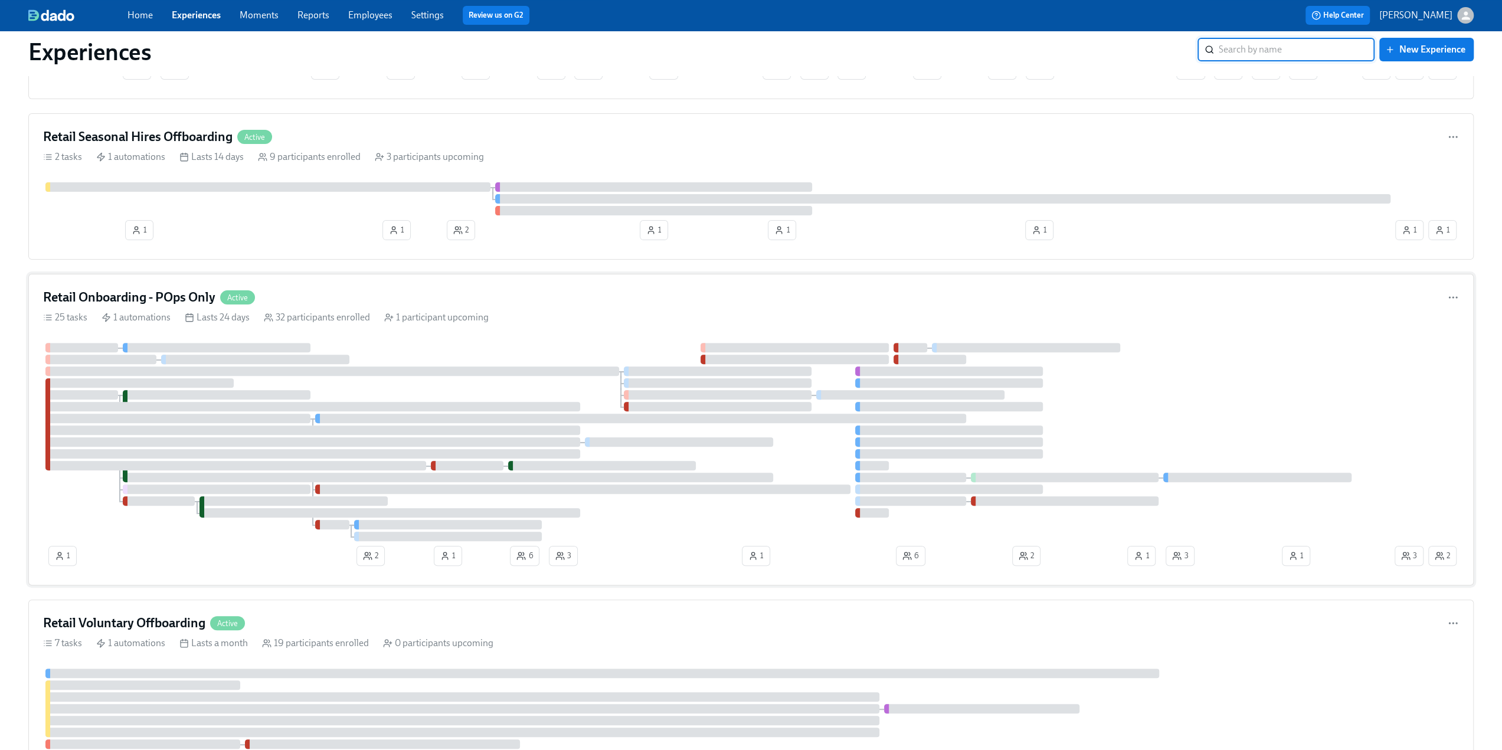
scroll to position [236, 0]
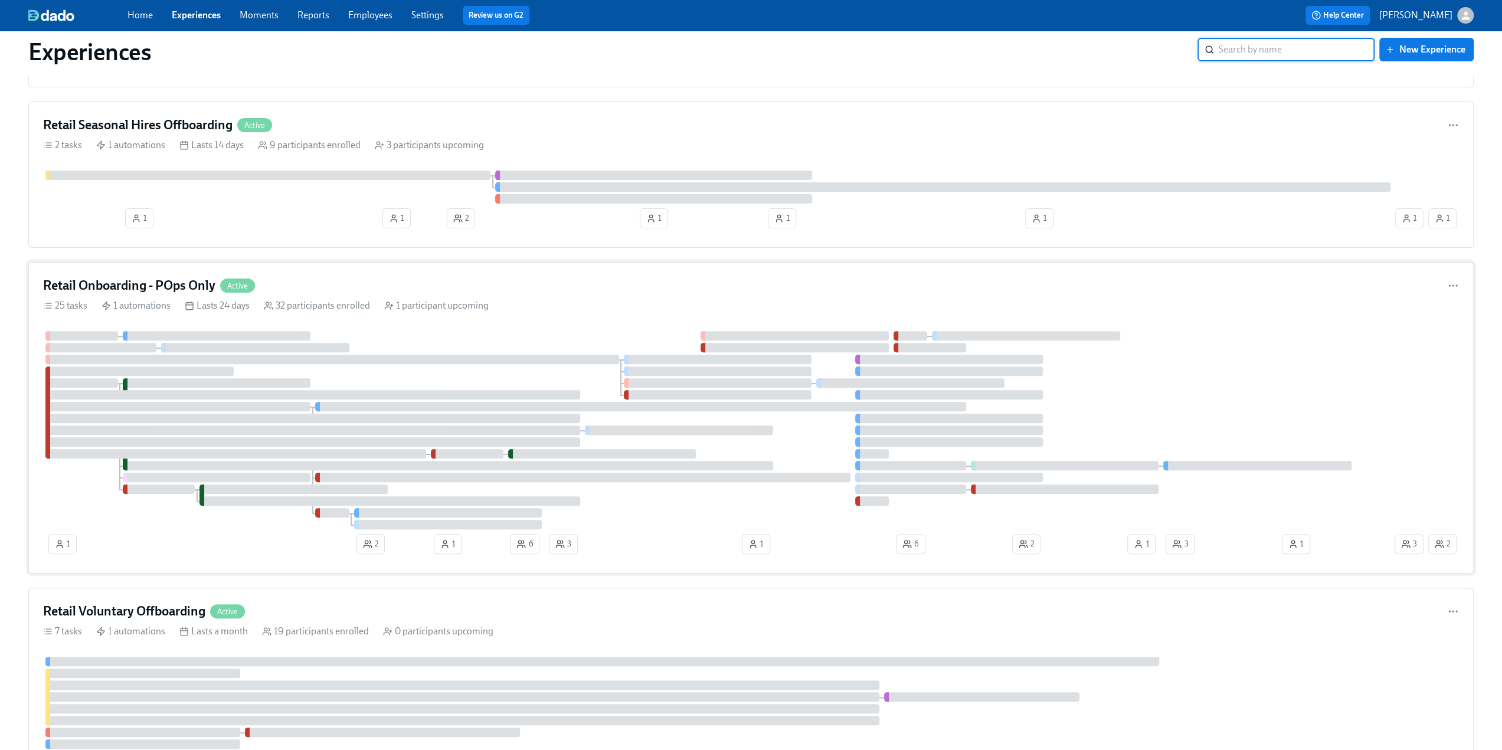
click at [178, 277] on h4 "Retail Onboarding - POps Only" at bounding box center [129, 286] width 172 height 18
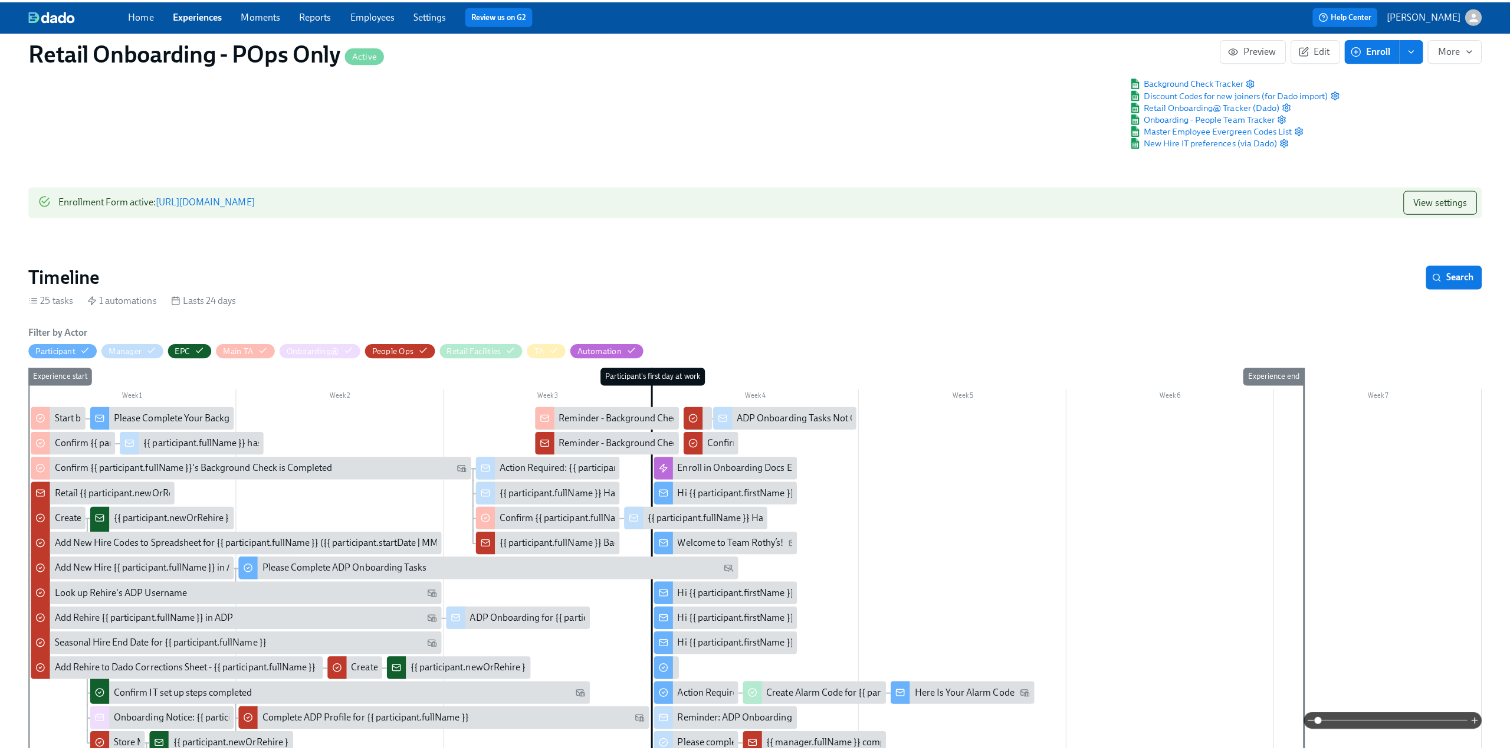
scroll to position [236, 0]
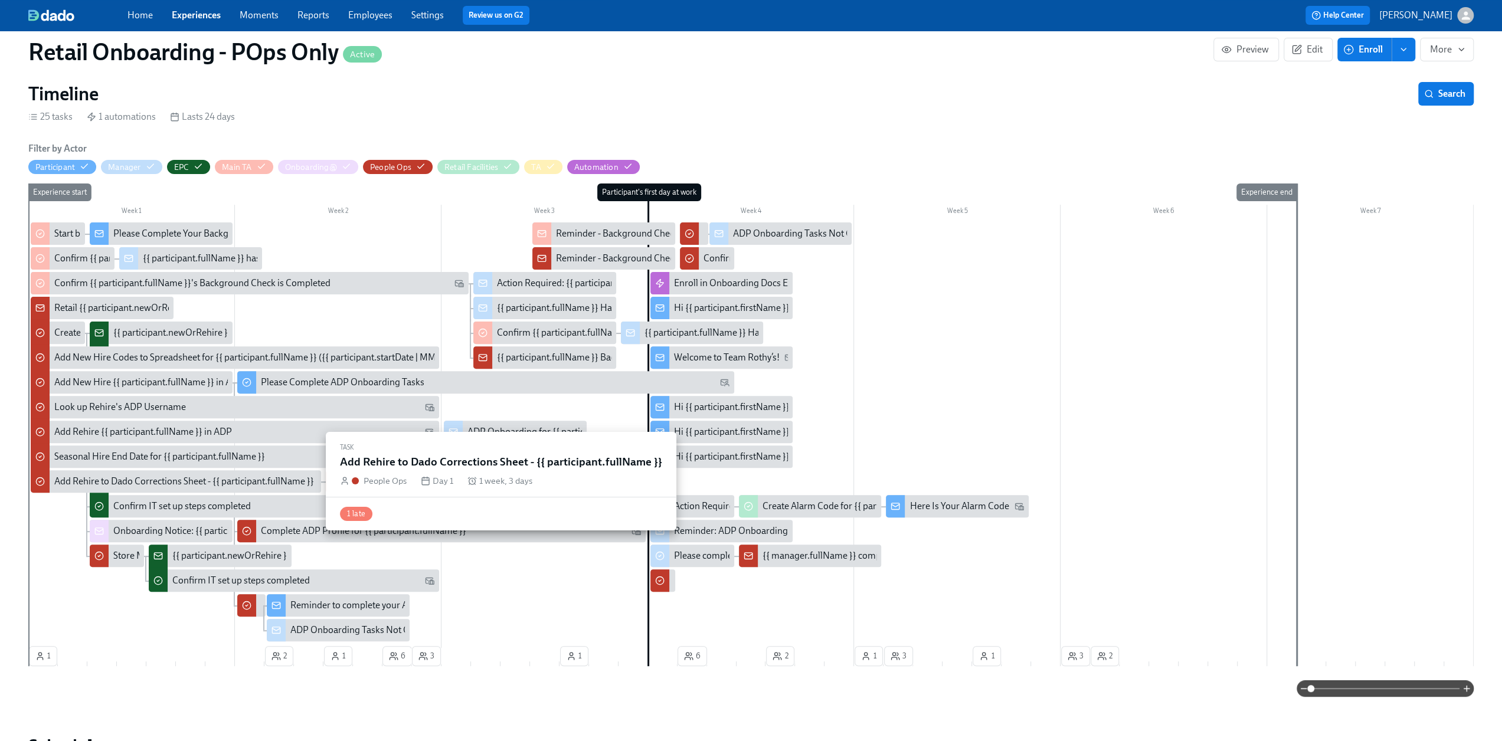
click at [107, 457] on div "Add Rehire to Dado Corrections Sheet - {{ participant.fullName }}" at bounding box center [184, 481] width 260 height 13
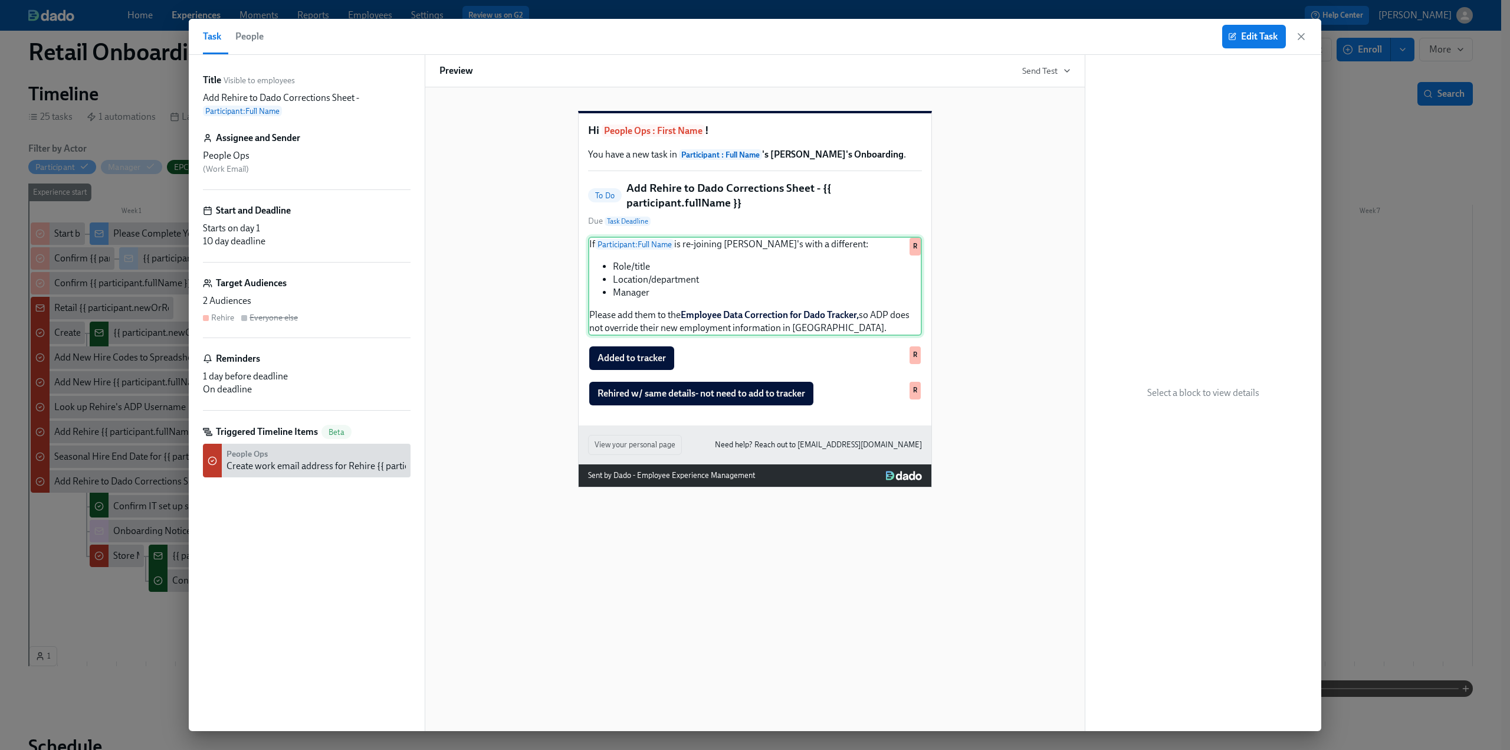
click at [443, 303] on div "If Participant : Full Name is re-joining Rothy's with a different: Role/title L…" at bounding box center [755, 286] width 334 height 99
click at [443, 299] on div "If Participant : Full Name is re-joining Rothy's with a different: Role/title L…" at bounding box center [755, 286] width 334 height 99
click at [443, 36] on span "Edit Task" at bounding box center [1254, 37] width 47 height 12
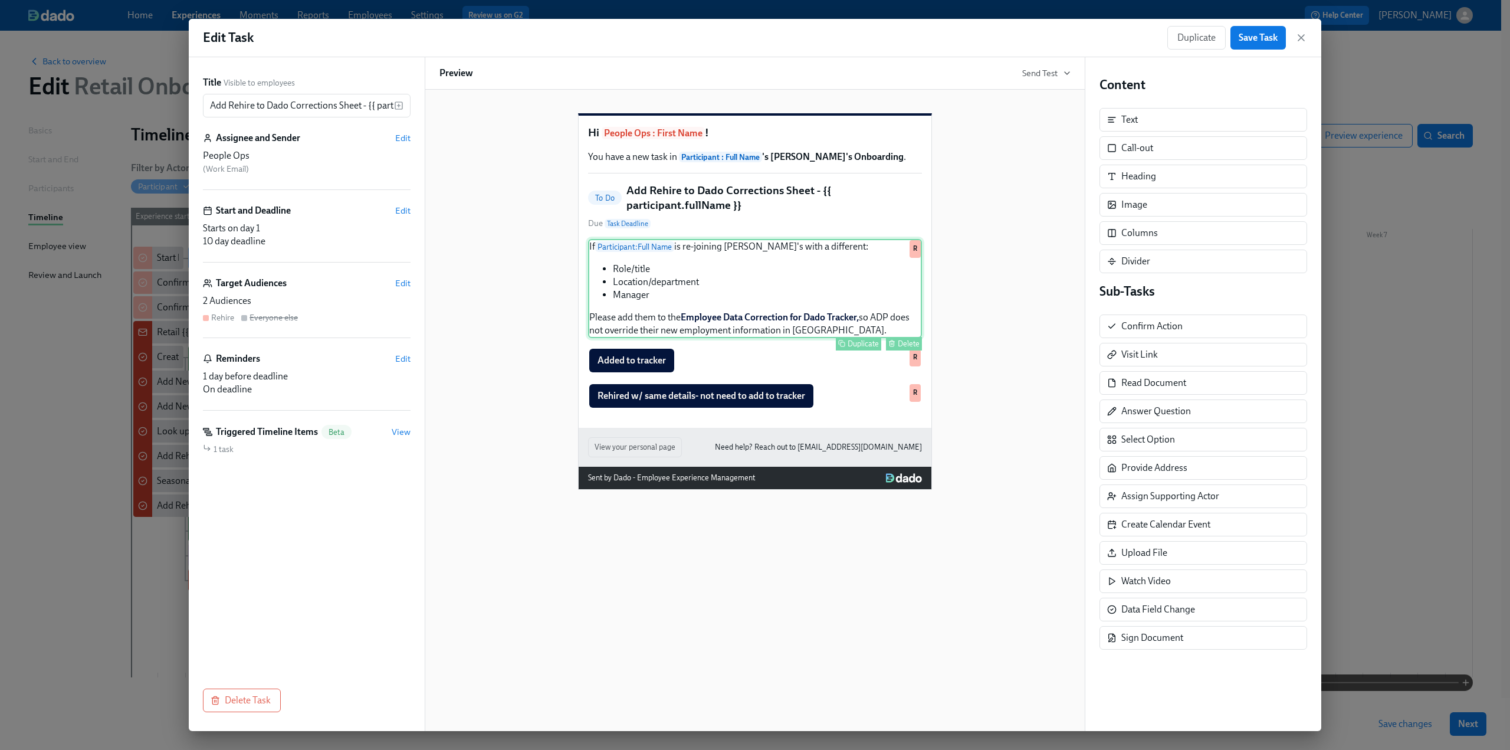
click at [443, 316] on div "If Participant : Full Name is re-joining Rothy's with a different: Role/title L…" at bounding box center [755, 288] width 334 height 99
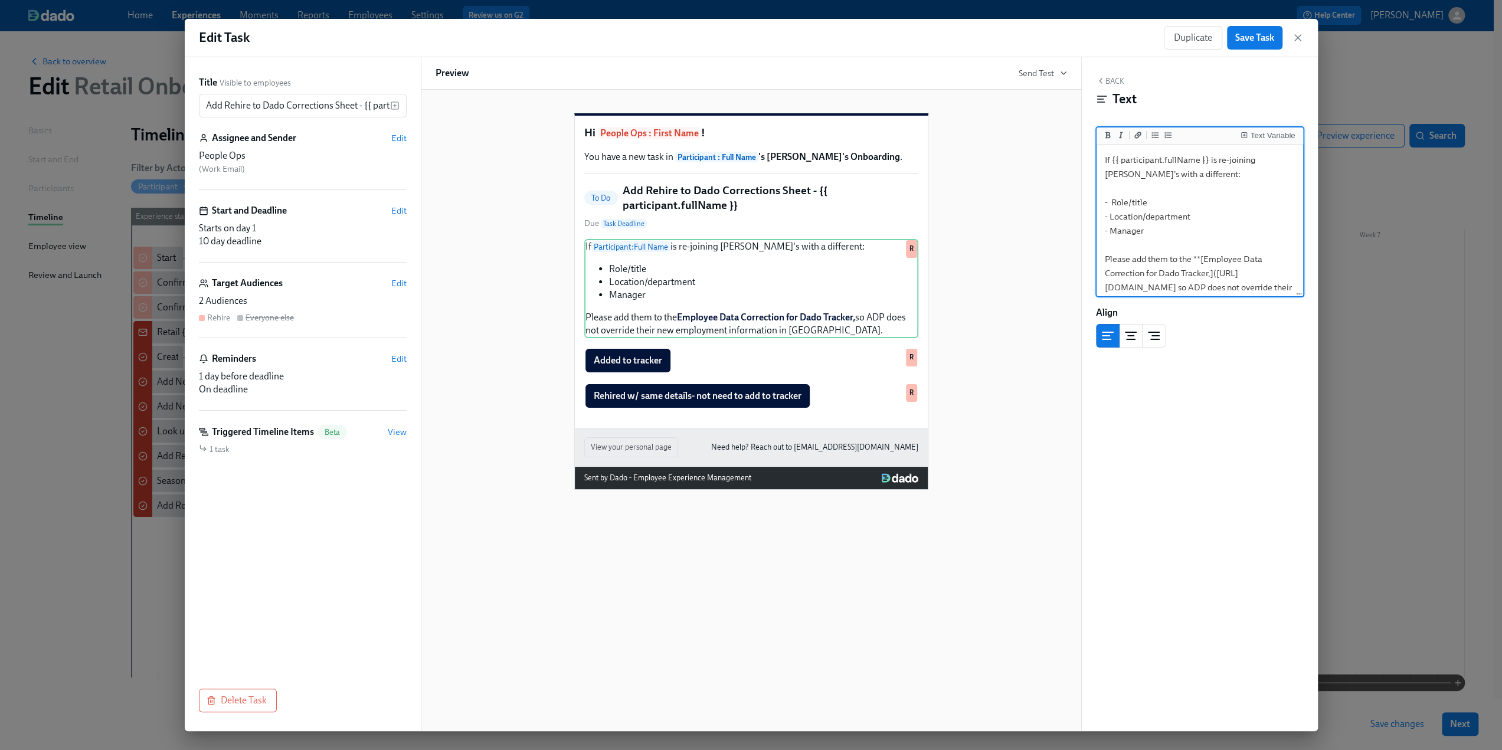
click at [443, 233] on textarea "If {{ participant.fullName }} is re-joining Rothy's with a different: - Role/ti…" at bounding box center [1200, 231] width 202 height 168
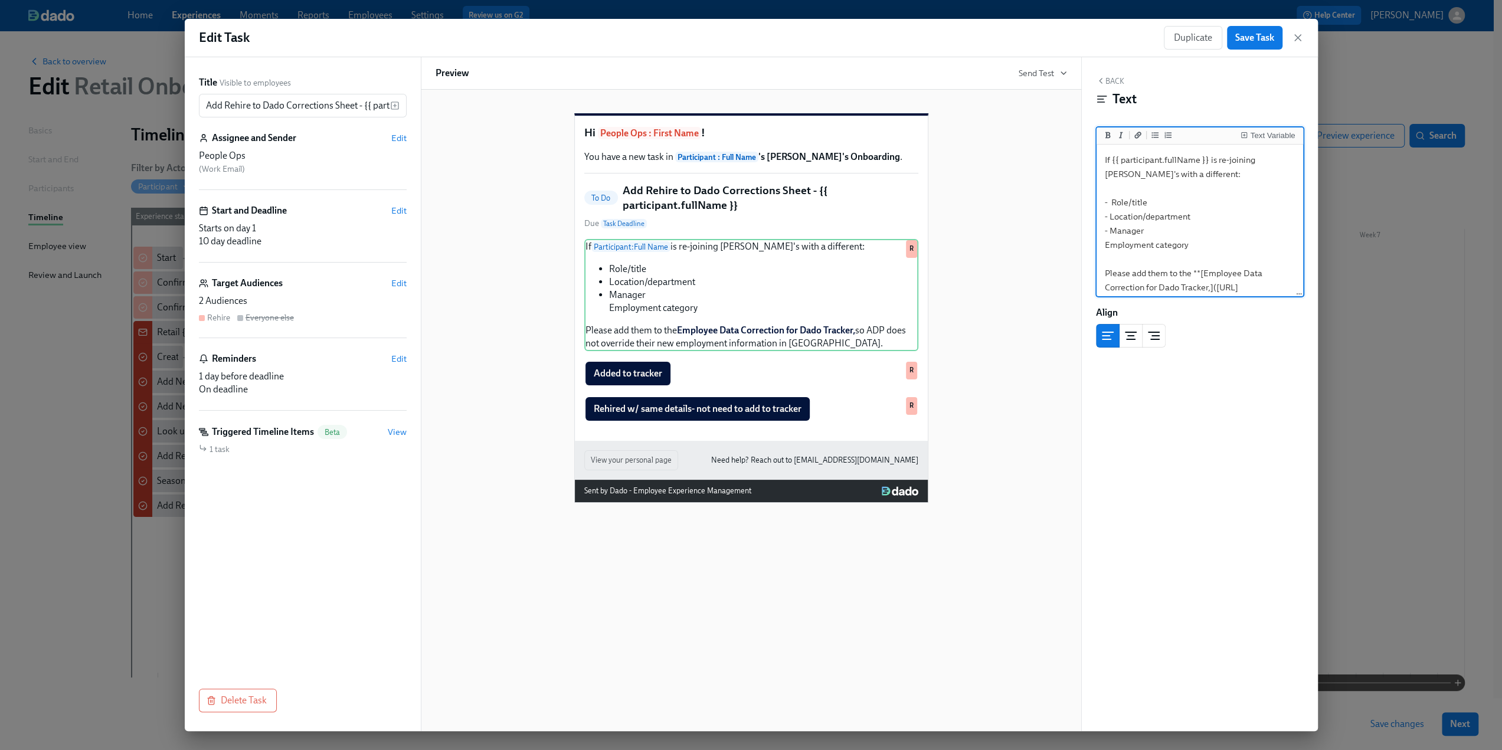
click at [443, 249] on textarea "If {{ participant.fullName }} is re-joining Rothy's with a different: - Role/ti…" at bounding box center [1200, 238] width 202 height 182
click at [443, 217] on textarea "If {{ participant.fullName }} is re-joining Rothy's with a different: - Role/ti…" at bounding box center [1200, 238] width 202 height 182
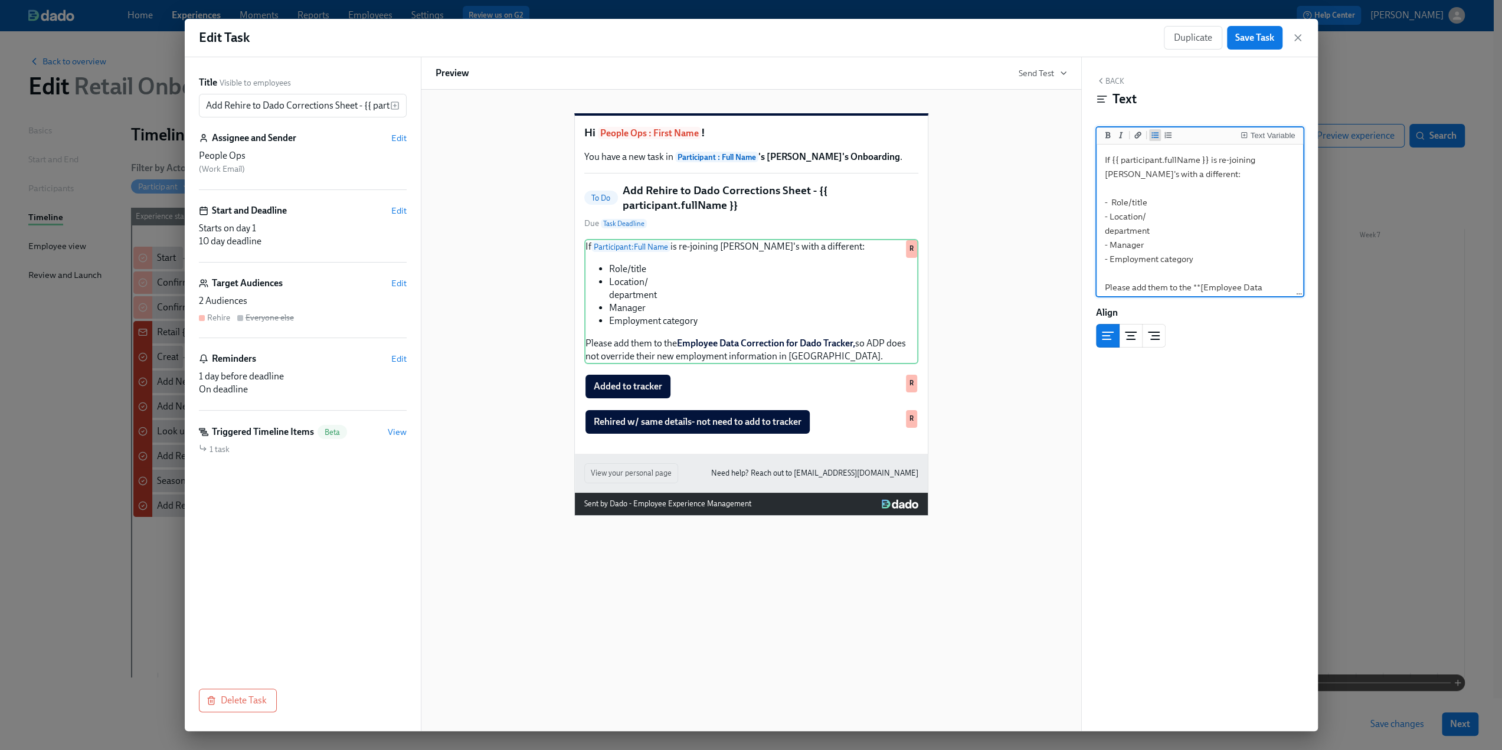
click at [443, 137] on icon "Add unordered list" at bounding box center [1154, 135] width 7 height 6
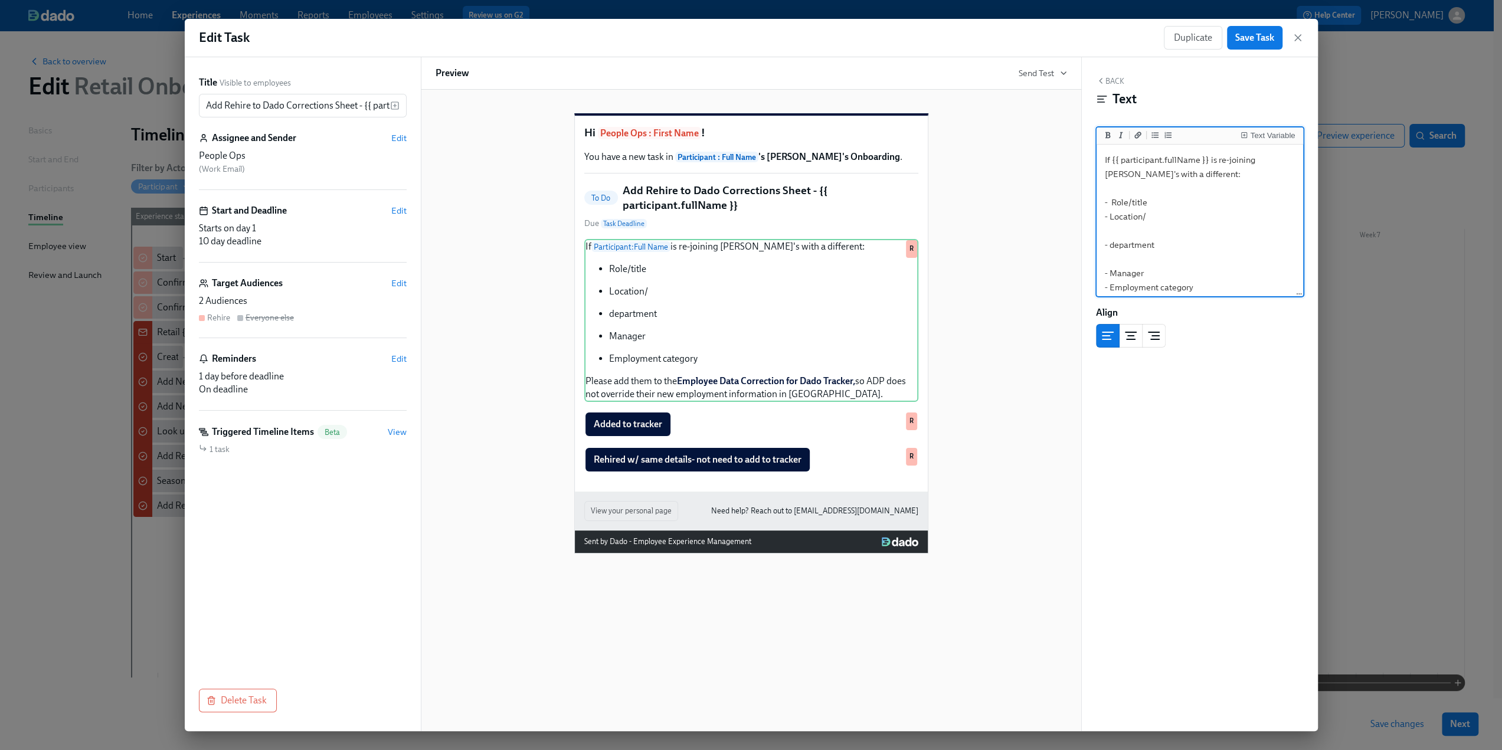
click at [443, 228] on textarea "If {{ participant.fullName }} is re-joining Rothy's with a different: - Role/ti…" at bounding box center [1200, 259] width 202 height 224
click at [443, 237] on textarea "If {{ participant.fullName }} is re-joining Rothy's with a different: - Role/ti…" at bounding box center [1200, 252] width 202 height 210
click at [443, 242] on textarea "If {{ participant.fullName }} is re-joining Rothy's with a different: - Role/ti…" at bounding box center [1200, 252] width 202 height 210
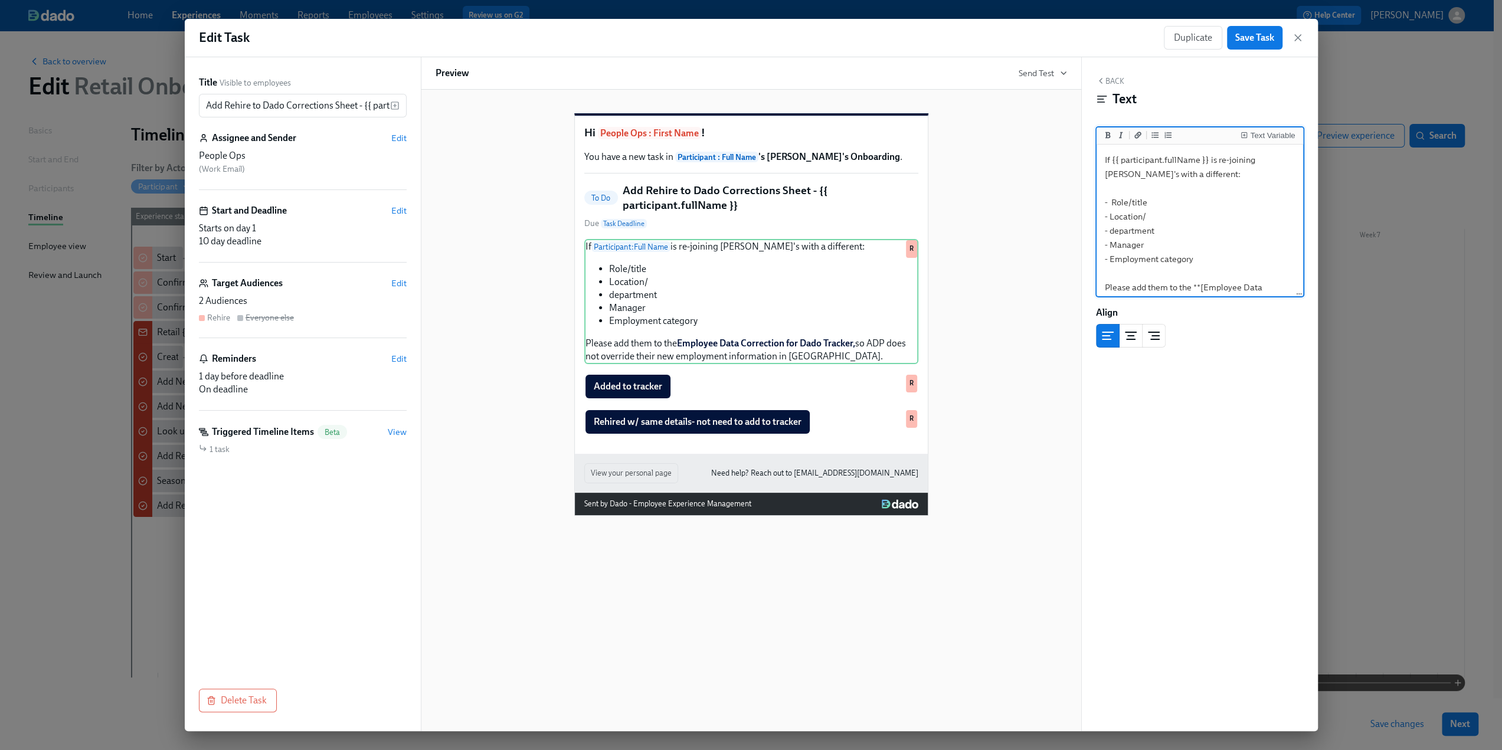
click at [443, 217] on textarea "If {{ participant.fullName }} is re-joining Rothy's with a different: - Role/ti…" at bounding box center [1200, 245] width 202 height 196
click at [443, 233] on textarea "If {{ participant.fullName }} is re-joining Rothy's with a different: - Role/ti…" at bounding box center [1200, 245] width 202 height 196
type textarea "If {{ participant.fullName }} is re-joining Rothy's with a different: - Role/ti…"
click at [443, 41] on span "Save Task" at bounding box center [1254, 38] width 39 height 12
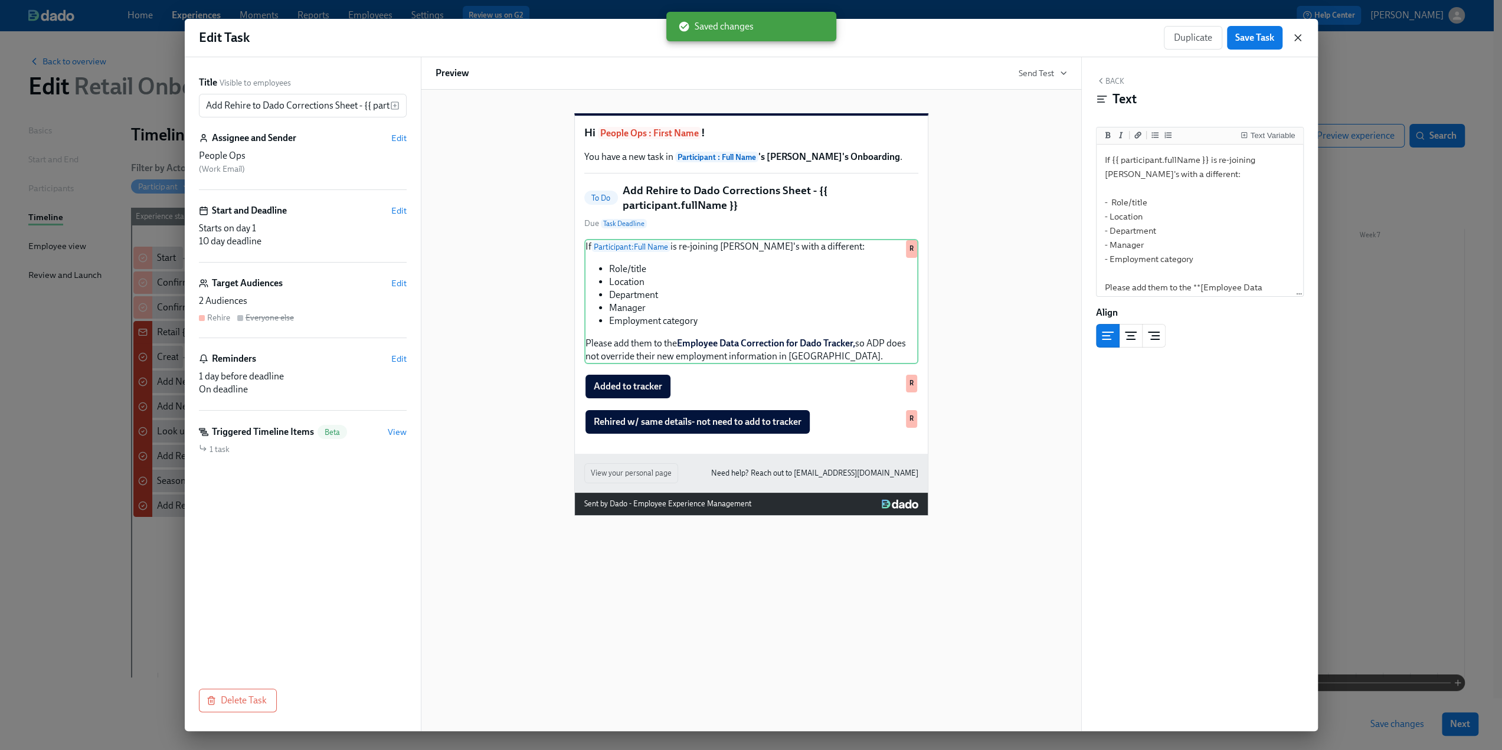
click at [443, 38] on icon "button" at bounding box center [1297, 38] width 6 height 6
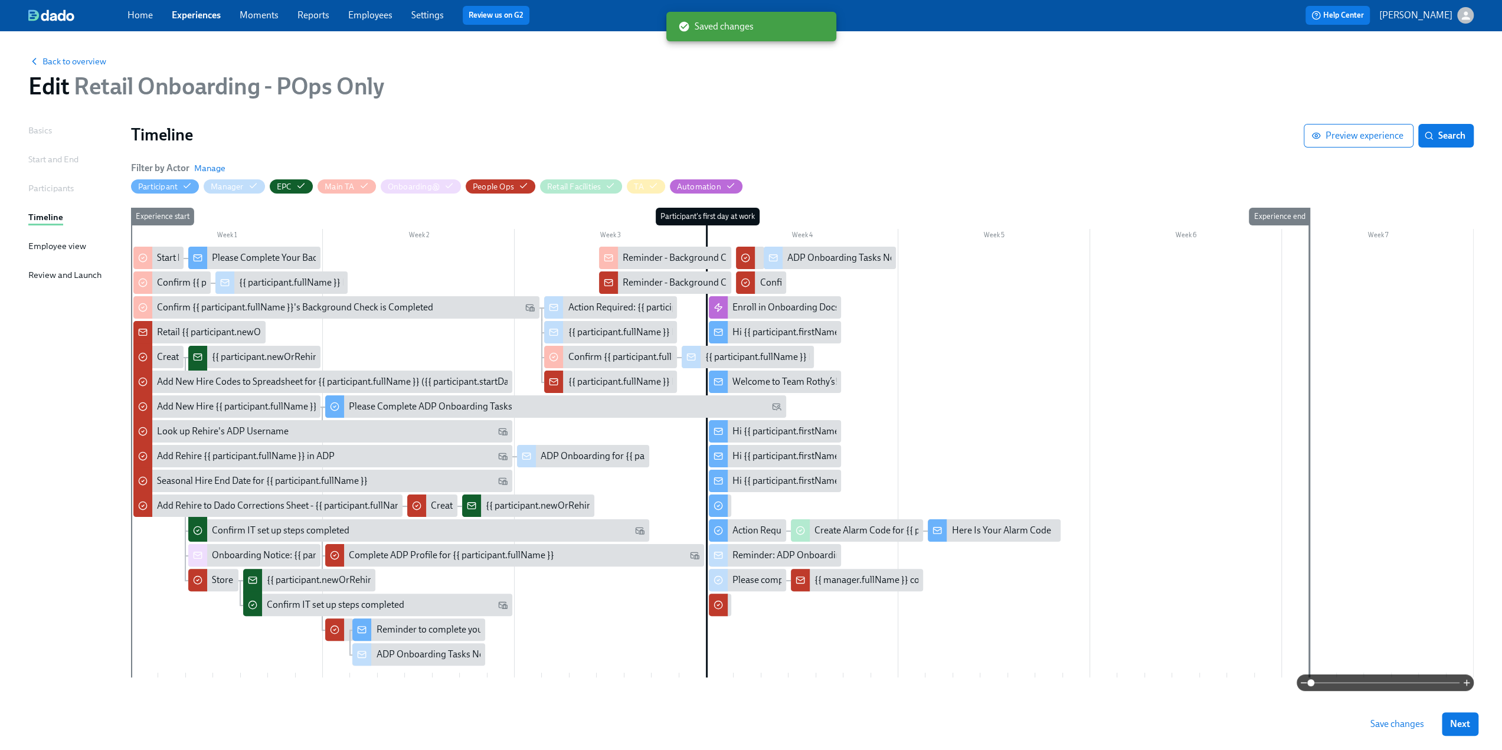
click at [443, 457] on button "Save changes" at bounding box center [1397, 724] width 70 height 24
click at [197, 16] on link "Experiences" at bounding box center [196, 14] width 49 height 11
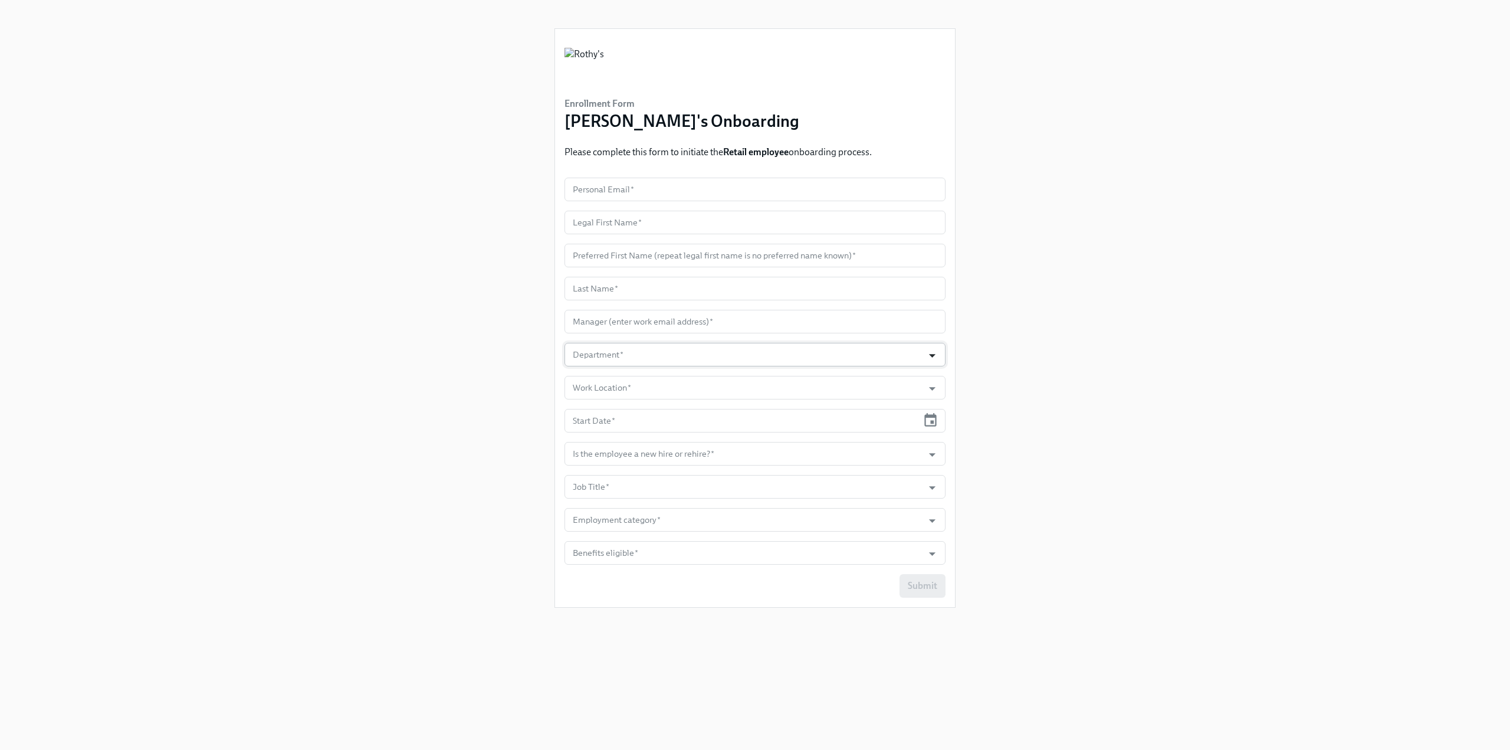
click at [937, 356] on icon "Open" at bounding box center [933, 355] width 16 height 16
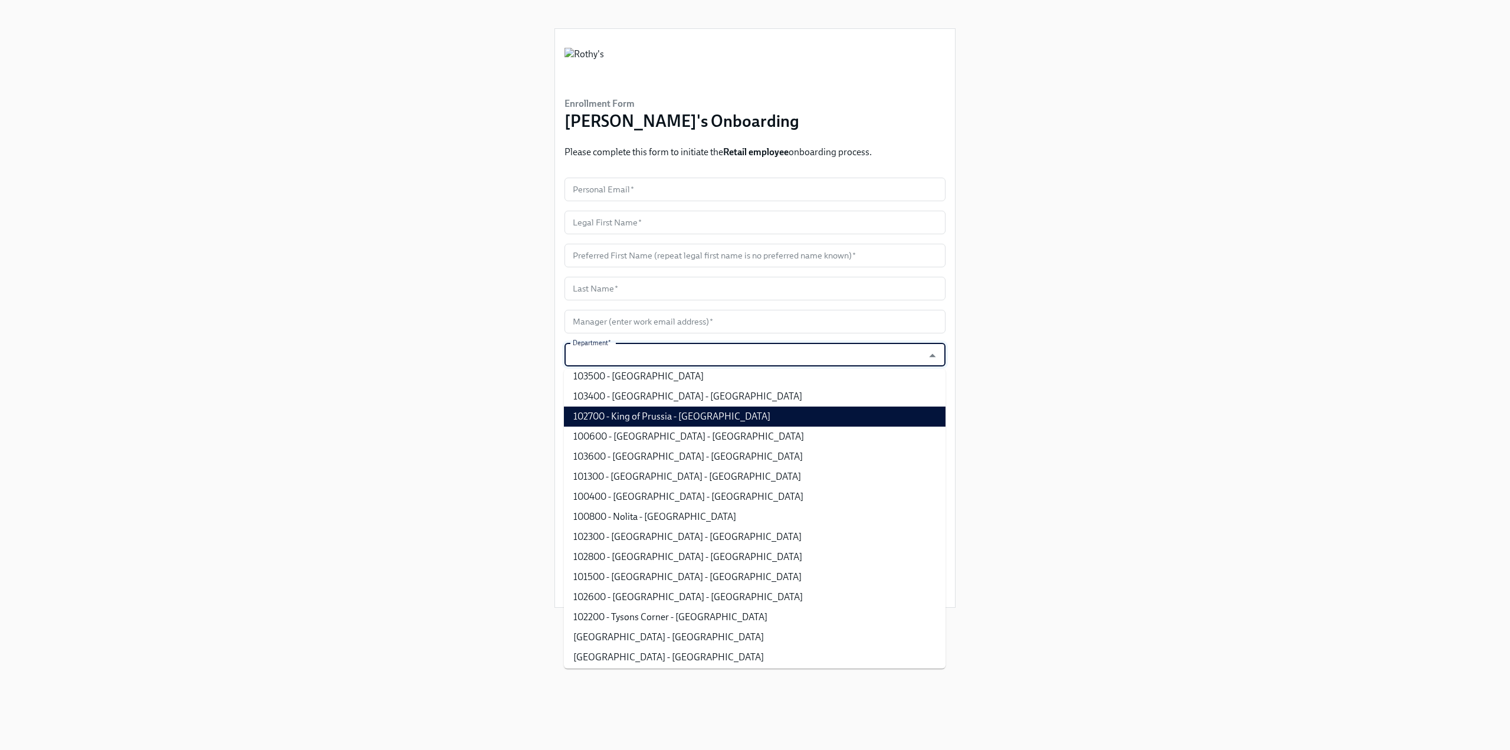
scroll to position [295, 0]
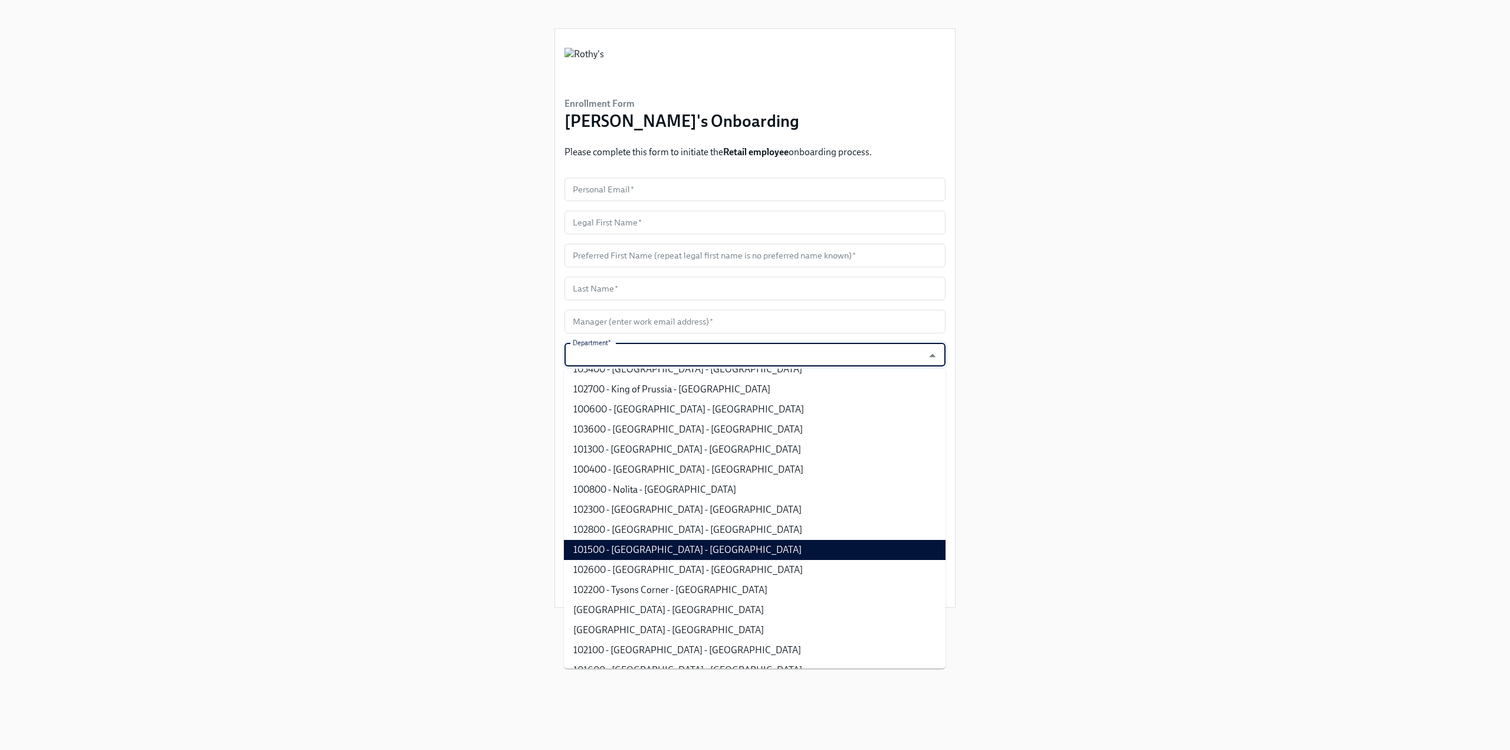
drag, startPoint x: 789, startPoint y: 537, endPoint x: 769, endPoint y: 546, distance: 22.2
click at [769, 546] on ul "103900 - Ala Moana - HI 103200 - Broadway Plaza - CA 104200 - Century City - CA…" at bounding box center [755, 519] width 382 height 300
click at [765, 549] on li "101500 - Pasadena - CA" at bounding box center [755, 550] width 382 height 20
type input "101500 - Pasadena - CA"
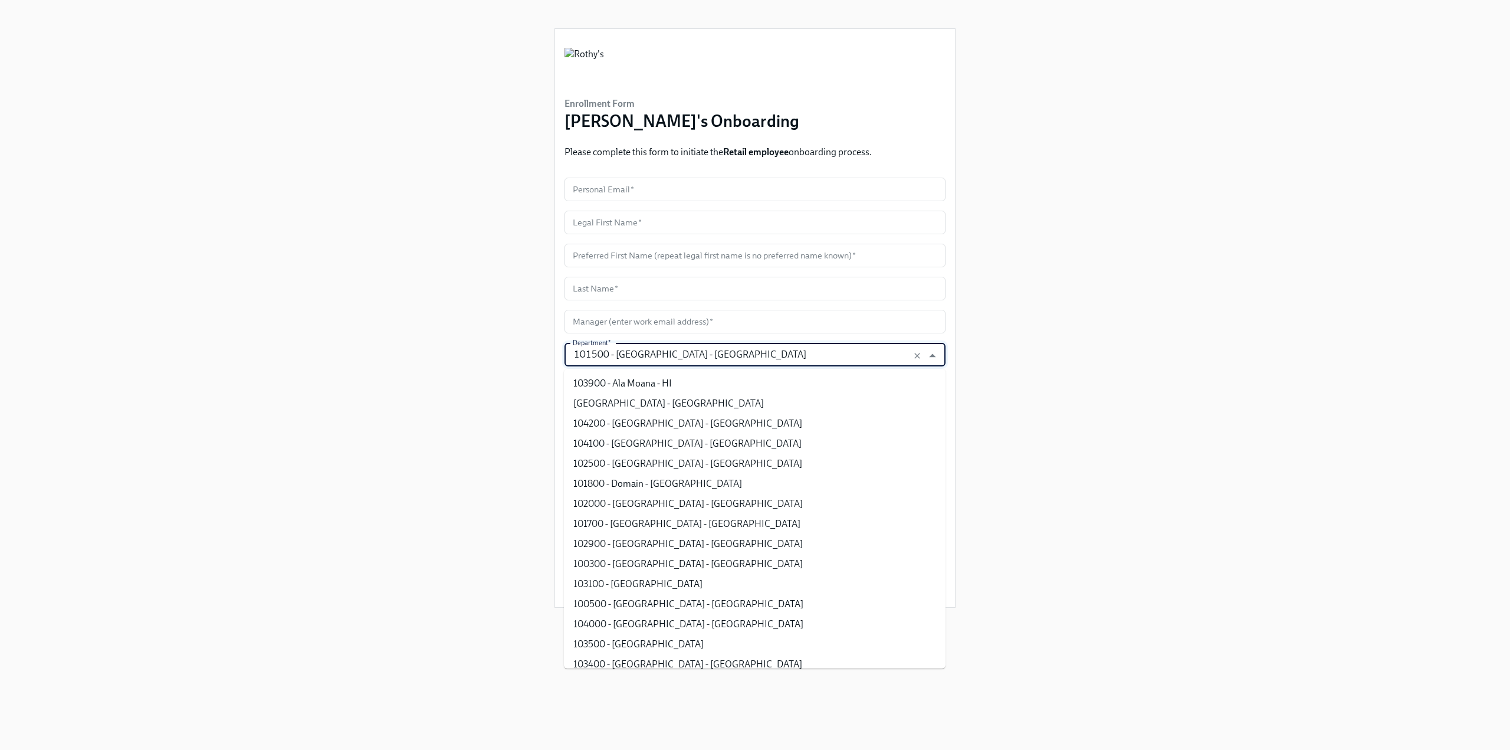
scroll to position [188, 0]
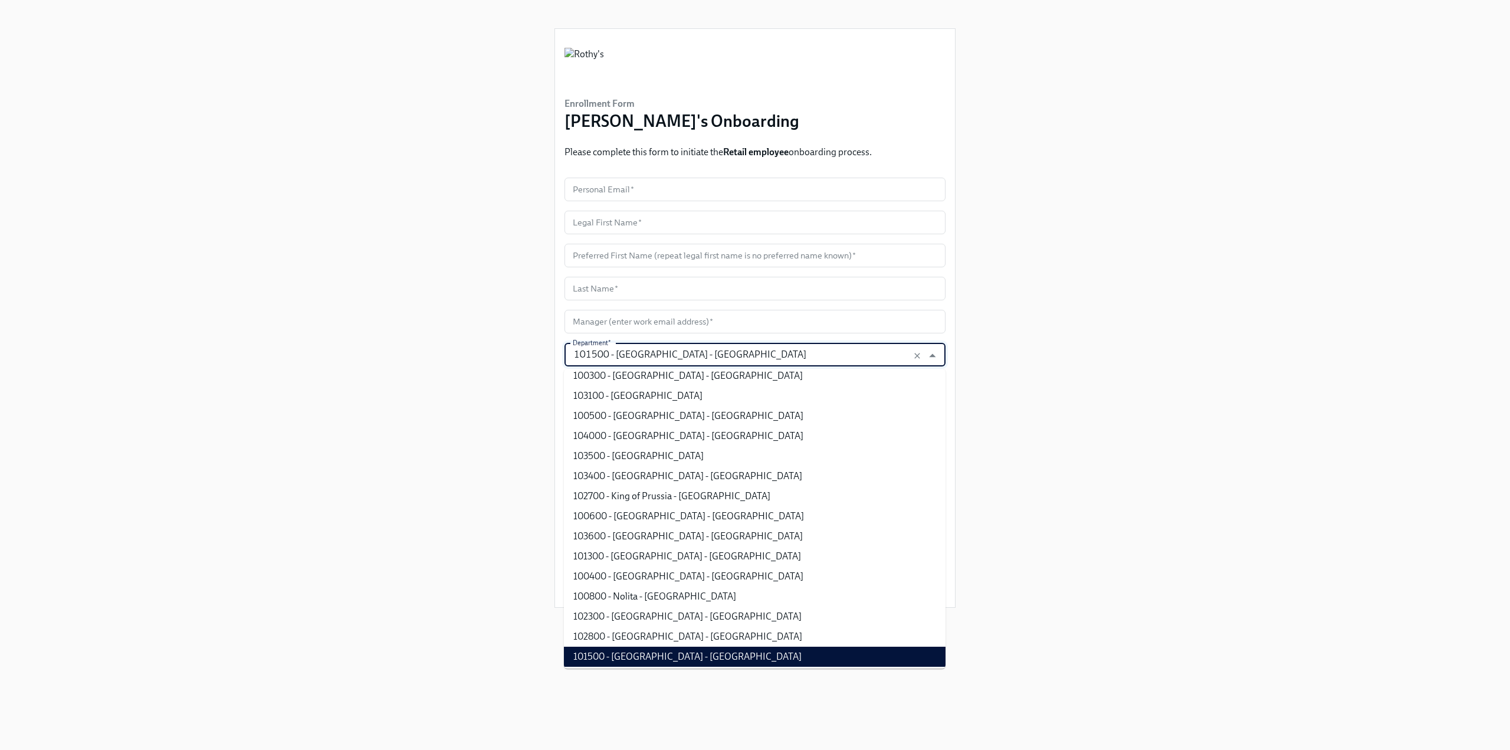
drag, startPoint x: 686, startPoint y: 358, endPoint x: 564, endPoint y: 353, distance: 121.6
click at [565, 353] on div "101500 - Pasadena - CA Department *" at bounding box center [755, 355] width 381 height 24
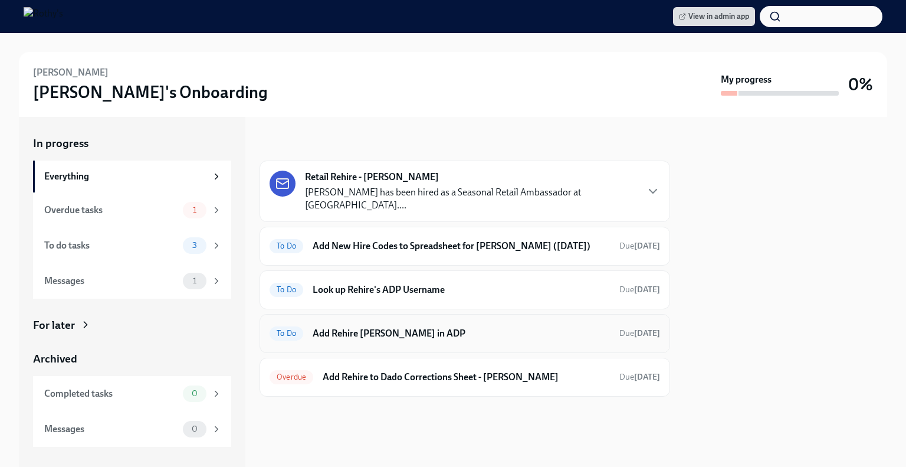
click at [411, 353] on div "To Do Add Rehire [PERSON_NAME] in ADP Due [DATE]" at bounding box center [465, 333] width 411 height 39
click at [409, 340] on h6 "Add Rehire [PERSON_NAME] in ADP" at bounding box center [461, 333] width 297 height 13
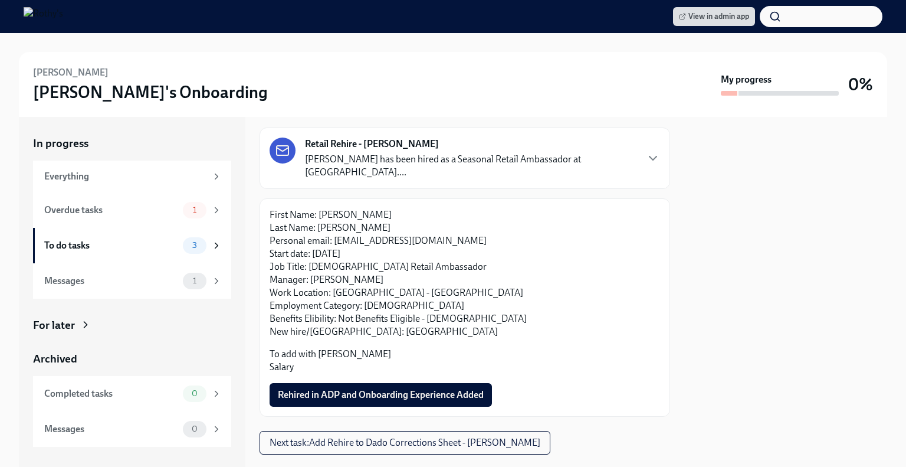
scroll to position [83, 0]
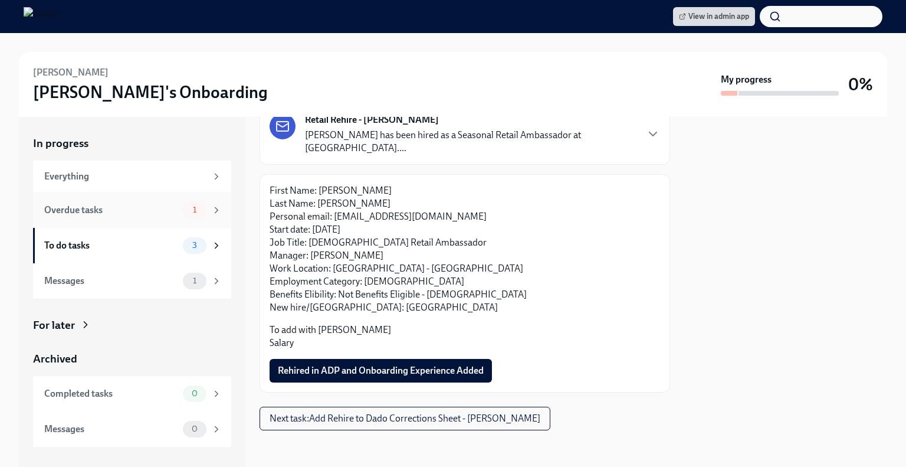
click at [107, 208] on div "Overdue tasks" at bounding box center [111, 210] width 134 height 13
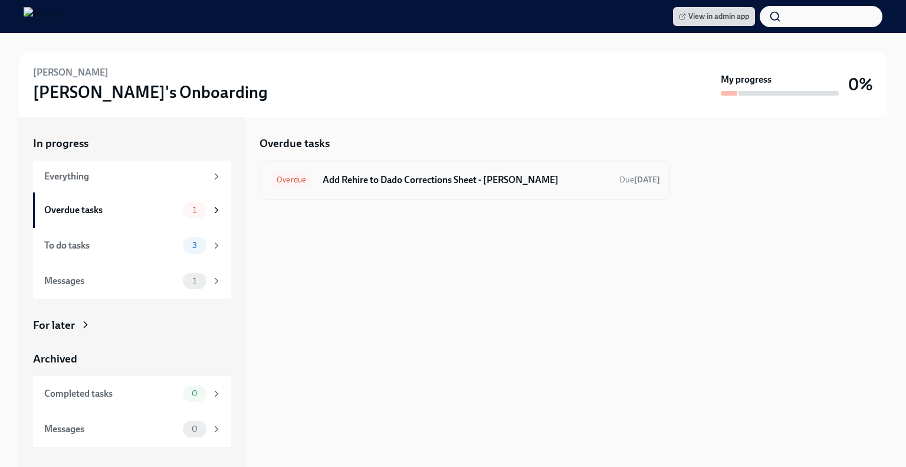
click at [404, 172] on div "Overdue Add Rehire to Dado Corrections Sheet - [PERSON_NAME] Due [DATE]" at bounding box center [465, 180] width 391 height 19
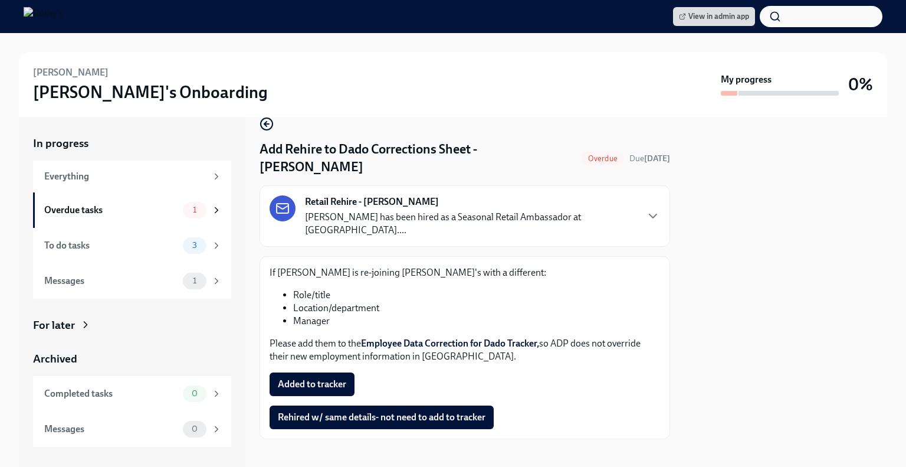
scroll to position [28, 0]
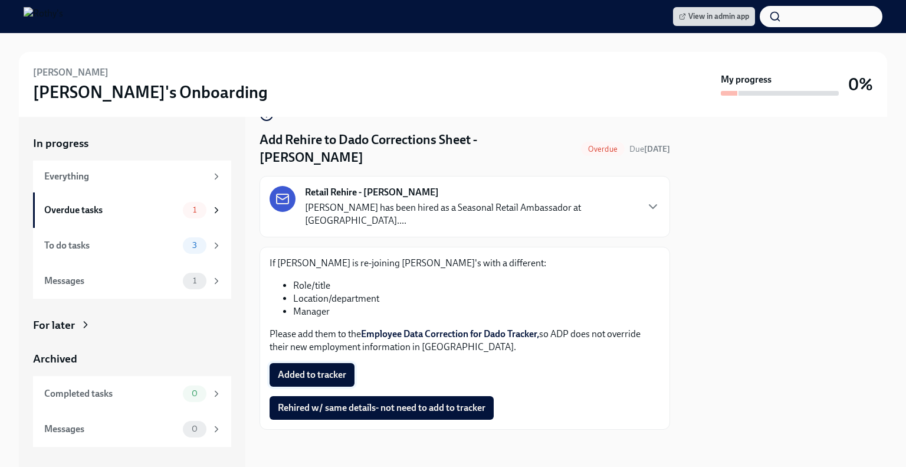
click at [323, 363] on button "Added to tracker" at bounding box center [312, 375] width 85 height 24
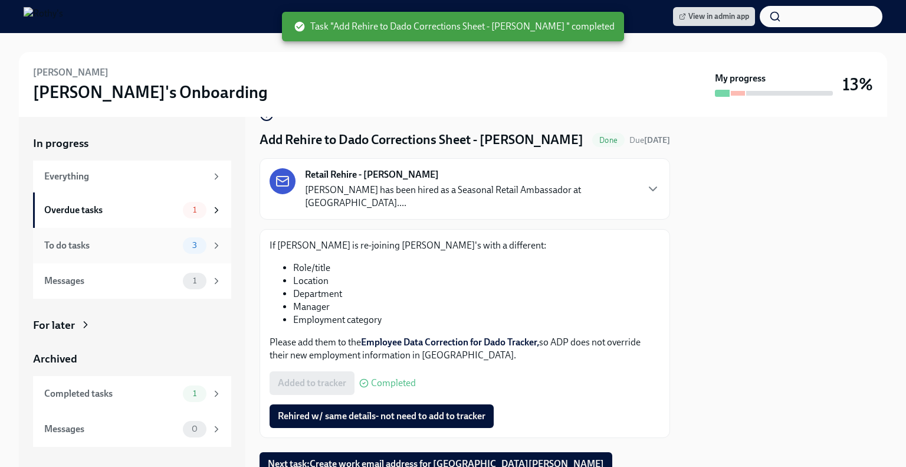
click at [129, 211] on div "Overdue tasks" at bounding box center [111, 210] width 134 height 13
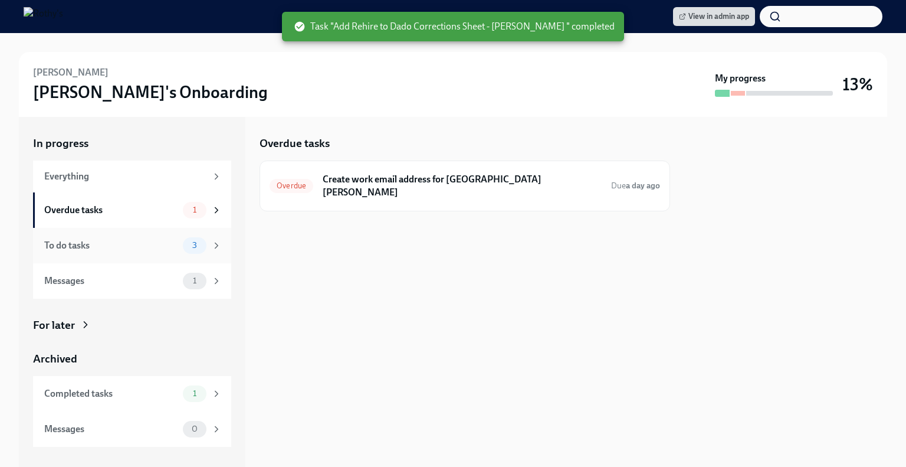
click at [131, 238] on div "To do tasks 3" at bounding box center [133, 245] width 178 height 17
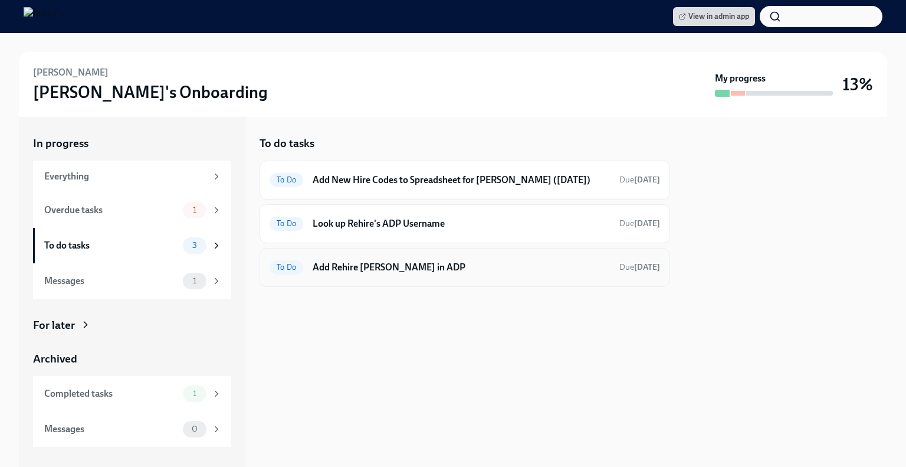
click at [489, 274] on h6 "Add Rehire [PERSON_NAME] in ADP" at bounding box center [461, 267] width 297 height 13
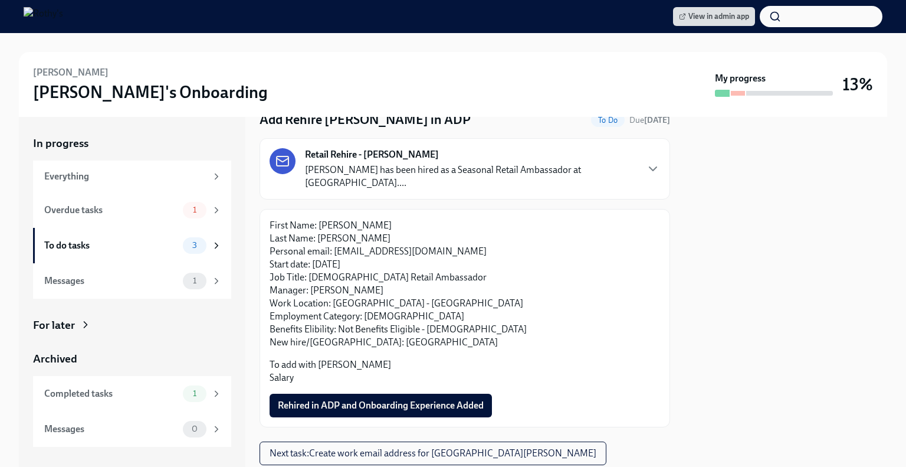
scroll to position [83, 0]
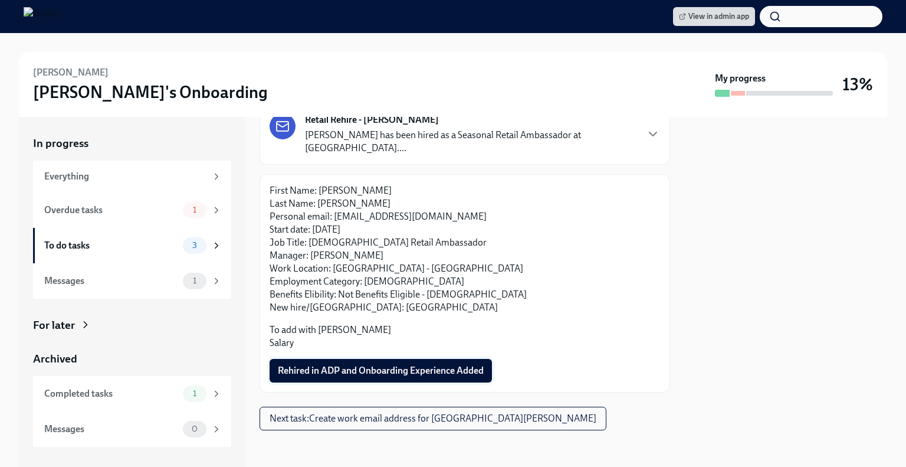
click at [408, 368] on span "Rehired in ADP and Onboarding Experience Added" at bounding box center [381, 371] width 206 height 12
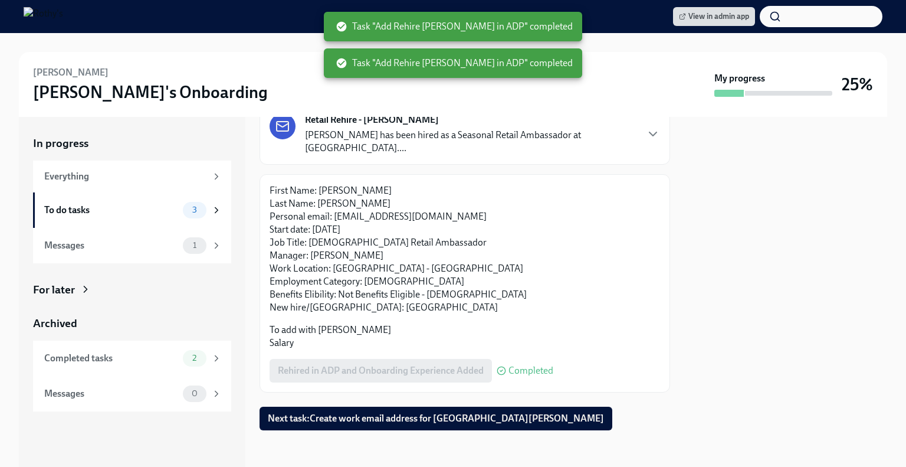
scroll to position [0, 0]
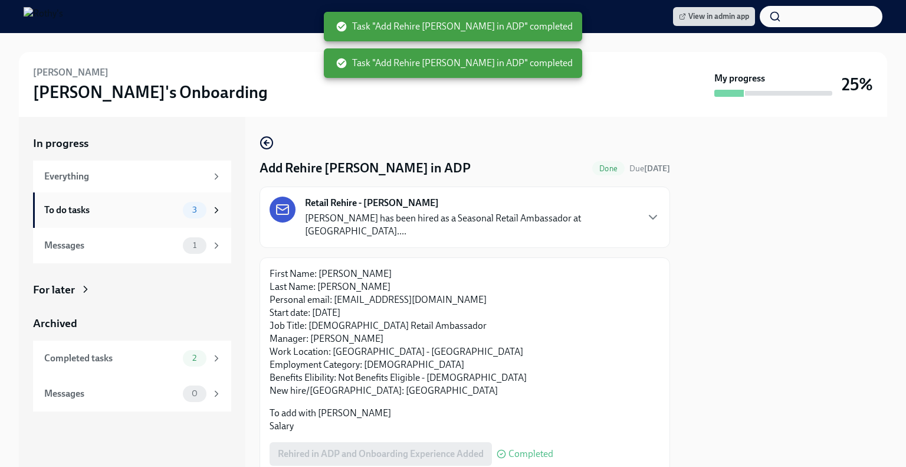
click at [158, 214] on div "To do tasks" at bounding box center [111, 210] width 134 height 13
